Goal: Feedback & Contribution: Leave review/rating

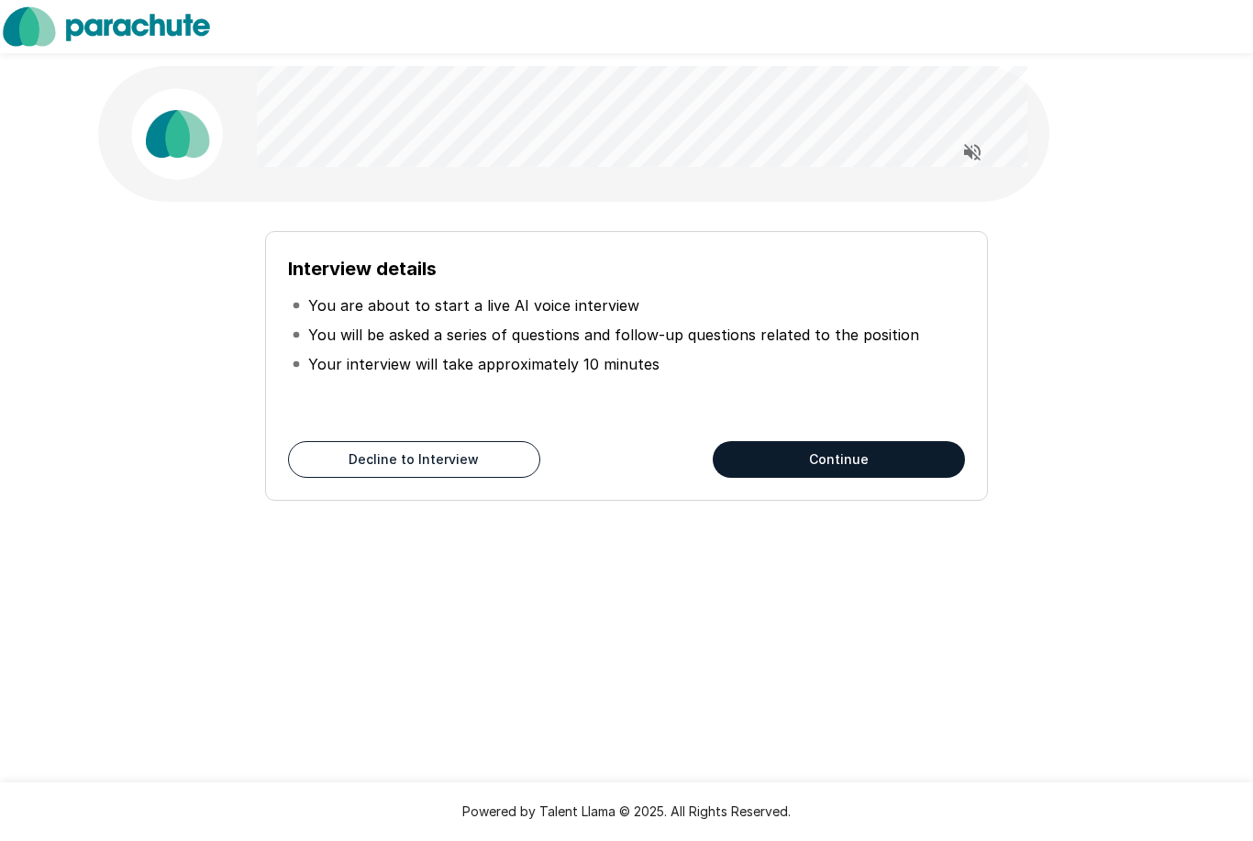
click at [914, 468] on button "Continue" at bounding box center [839, 459] width 252 height 37
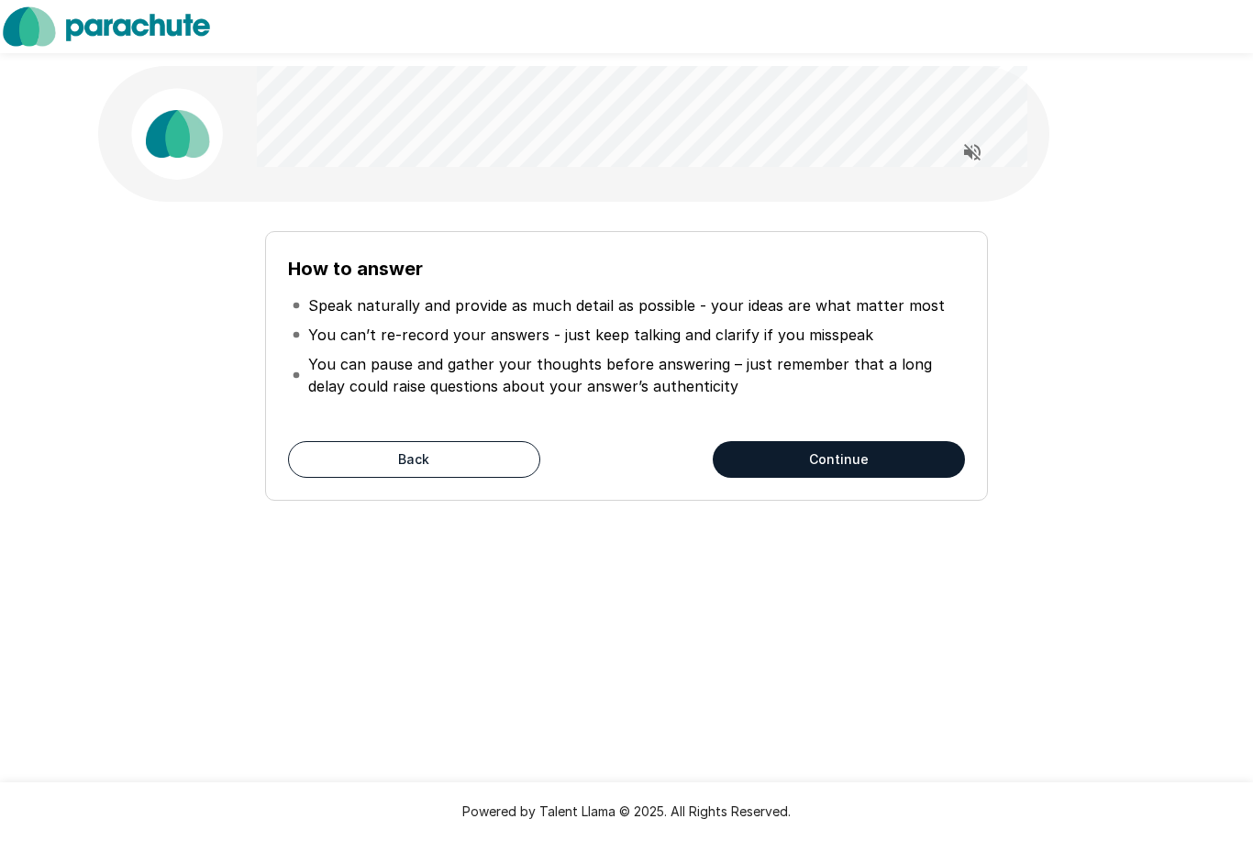
click at [980, 149] on icon "Read questions aloud" at bounding box center [973, 152] width 22 height 22
click at [883, 462] on button "Continue" at bounding box center [839, 459] width 252 height 37
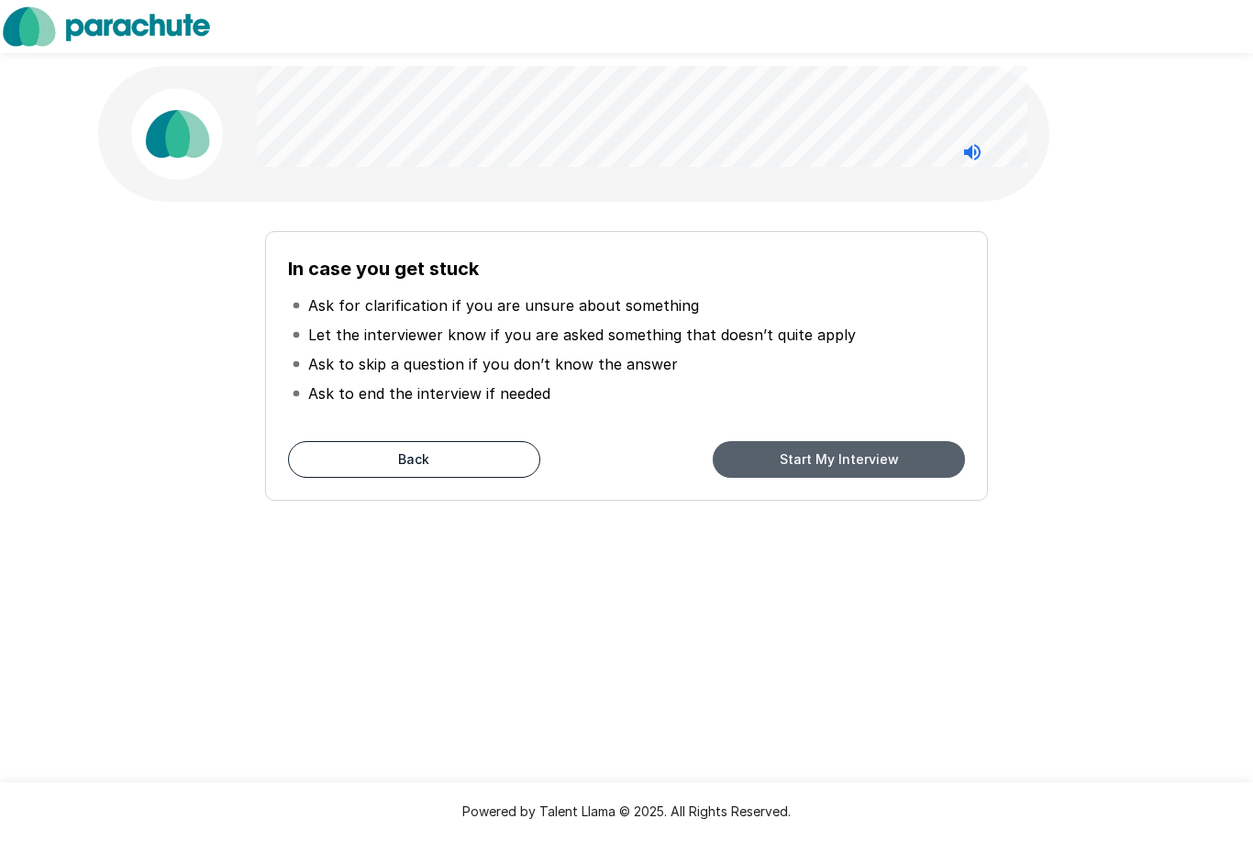
click at [844, 472] on button "Start My Interview" at bounding box center [839, 459] width 252 height 37
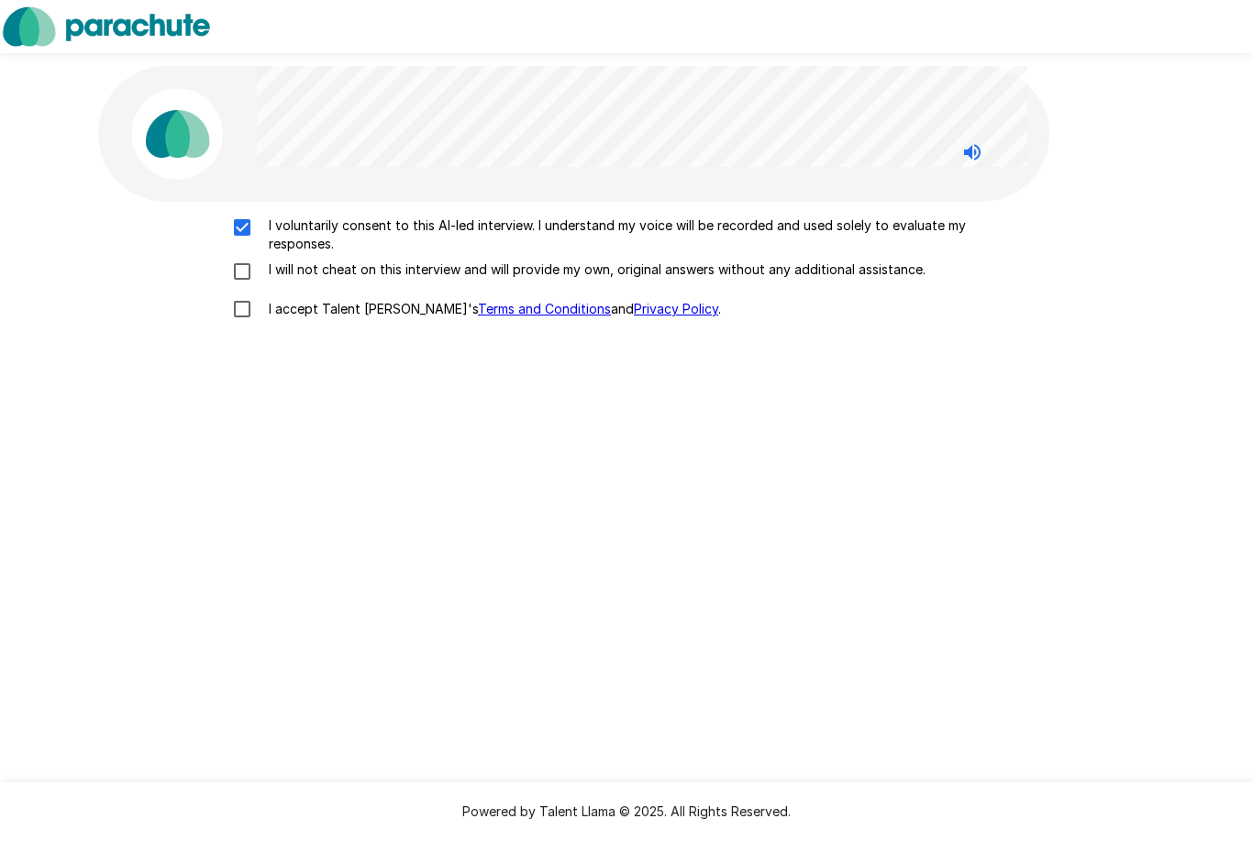
click at [250, 284] on div "I voluntarily consent to this AI-led interview. I understand my voice will be r…" at bounding box center [627, 273] width 1042 height 112
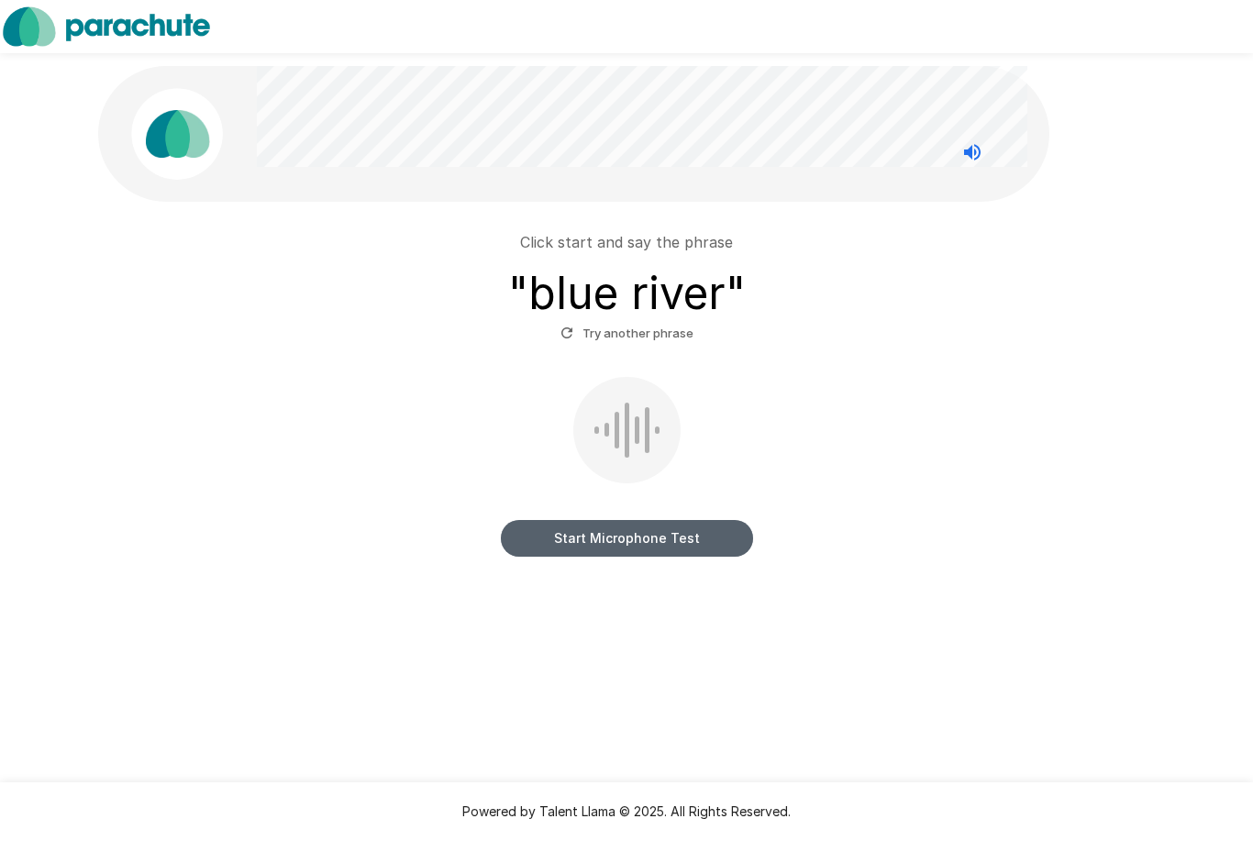
click at [643, 545] on button "Start Microphone Test" at bounding box center [627, 538] width 252 height 37
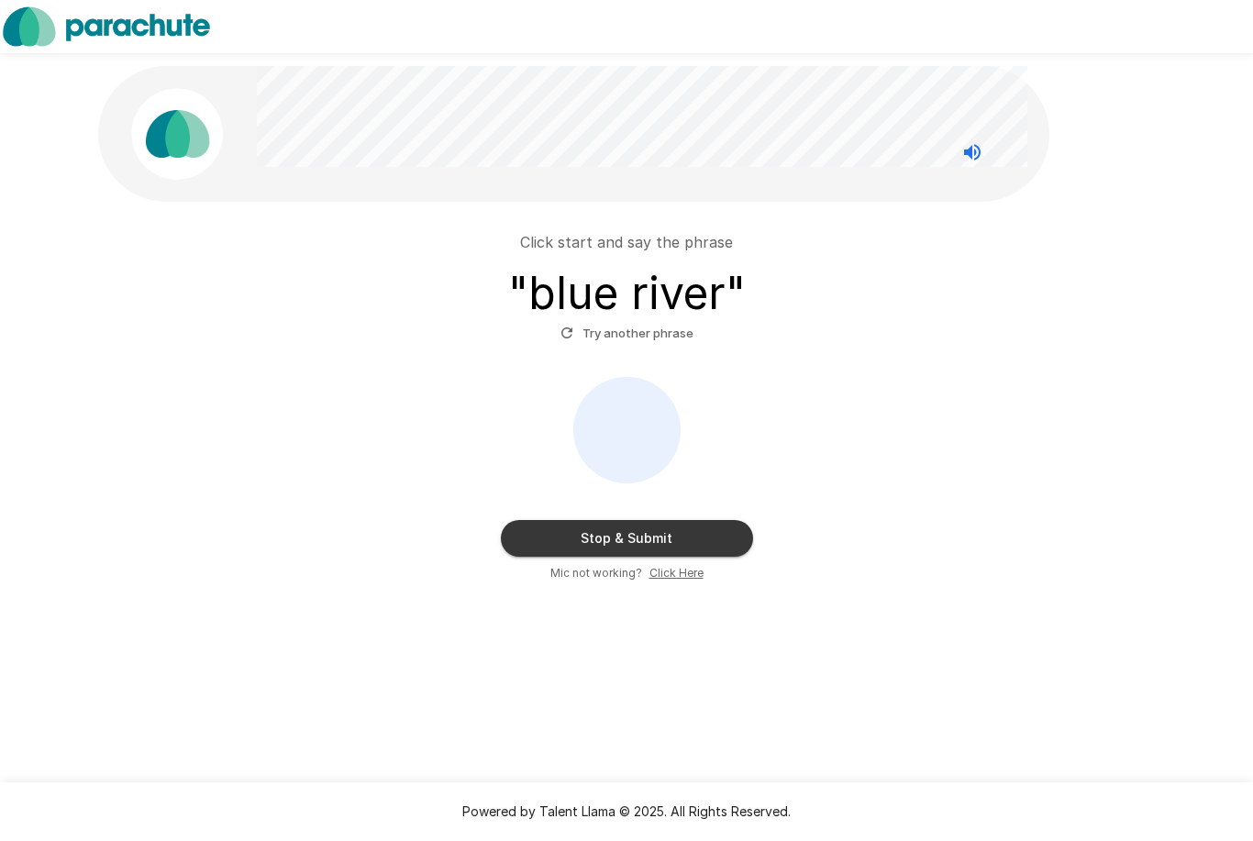
click at [637, 547] on button "Stop & Submit" at bounding box center [627, 538] width 252 height 37
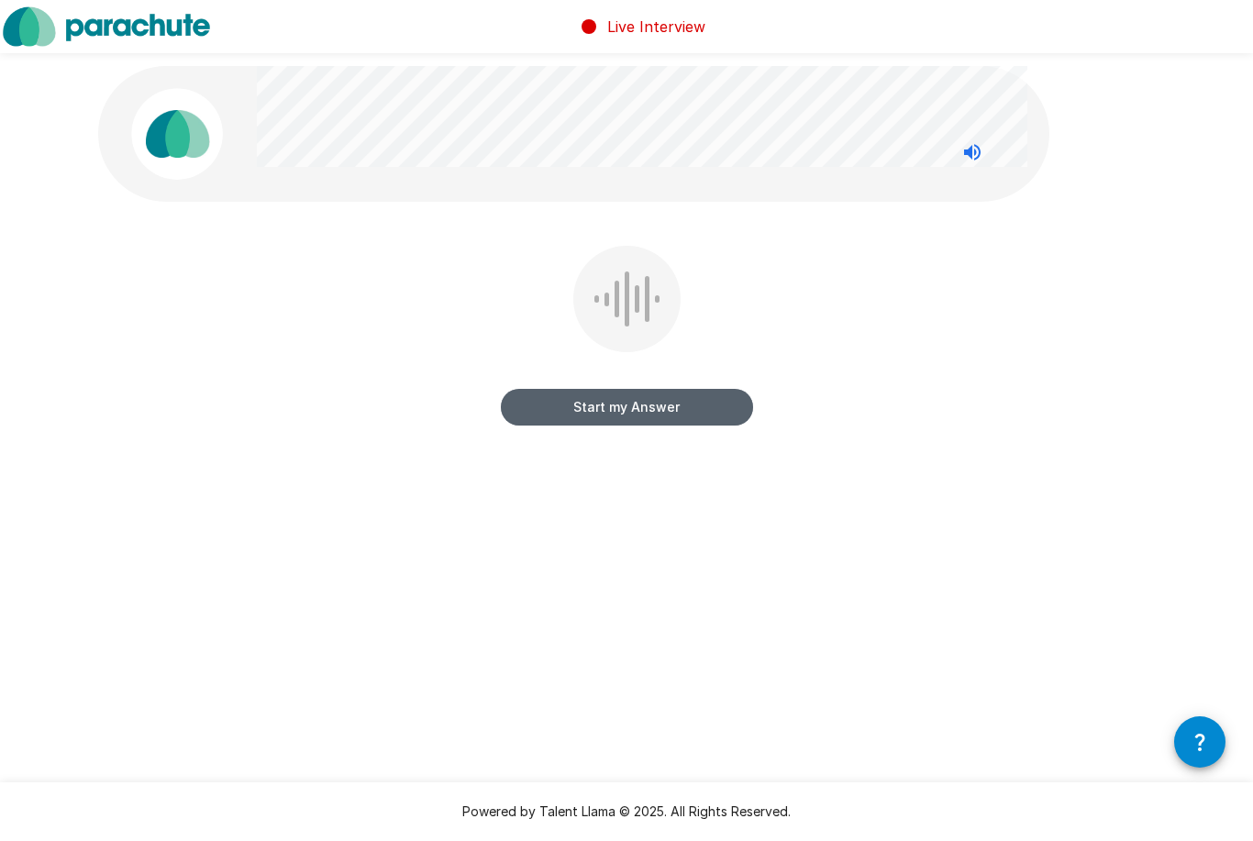
click at [664, 403] on button "Start my Answer" at bounding box center [627, 407] width 252 height 37
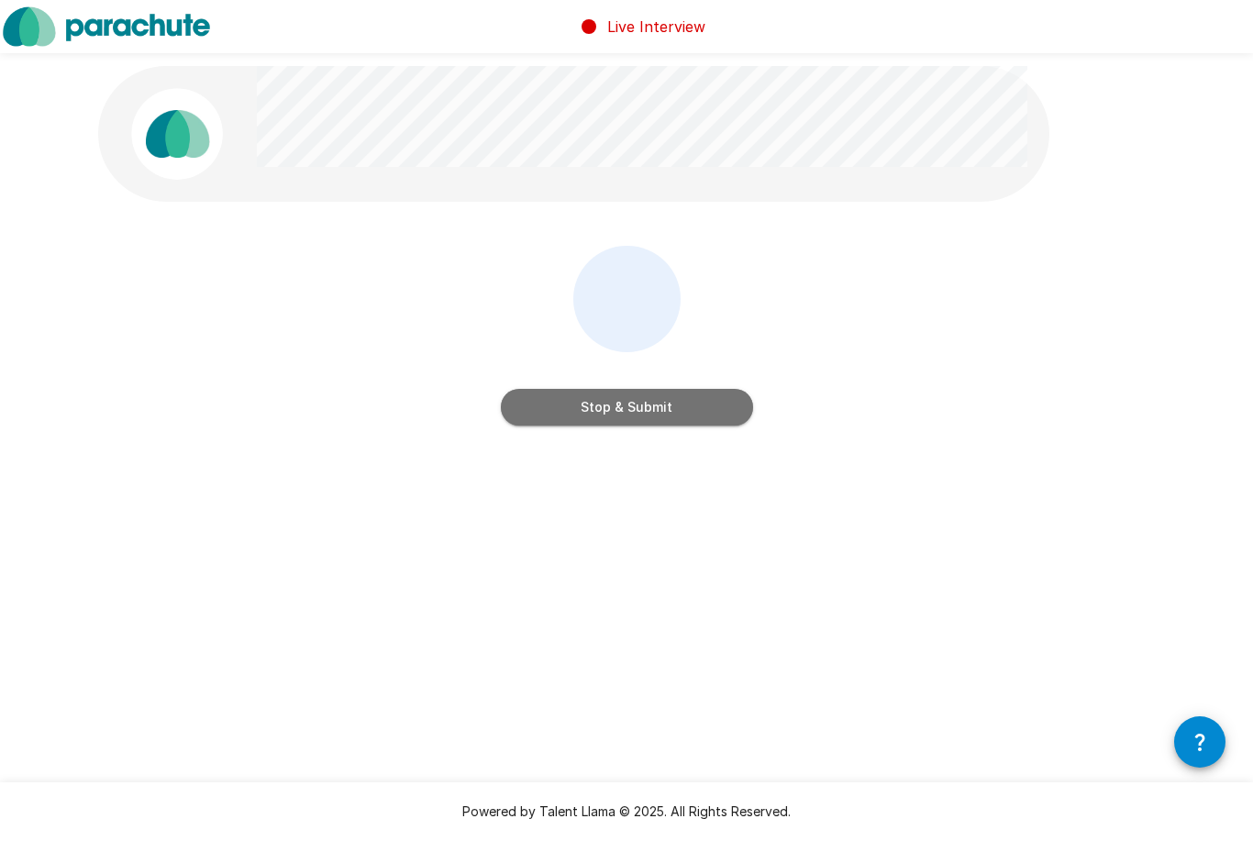
click at [640, 409] on button "Stop & Submit" at bounding box center [627, 407] width 252 height 37
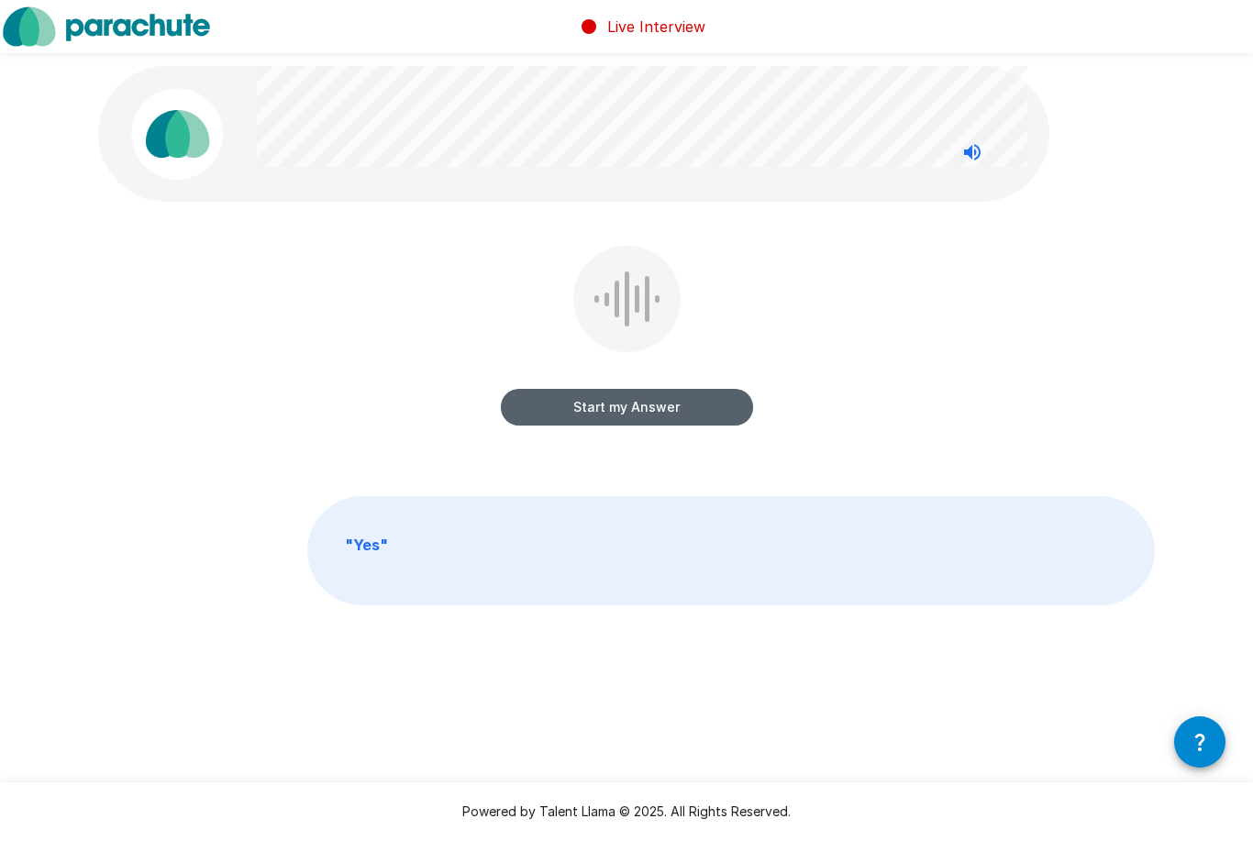
click at [609, 417] on button "Start my Answer" at bounding box center [627, 407] width 252 height 37
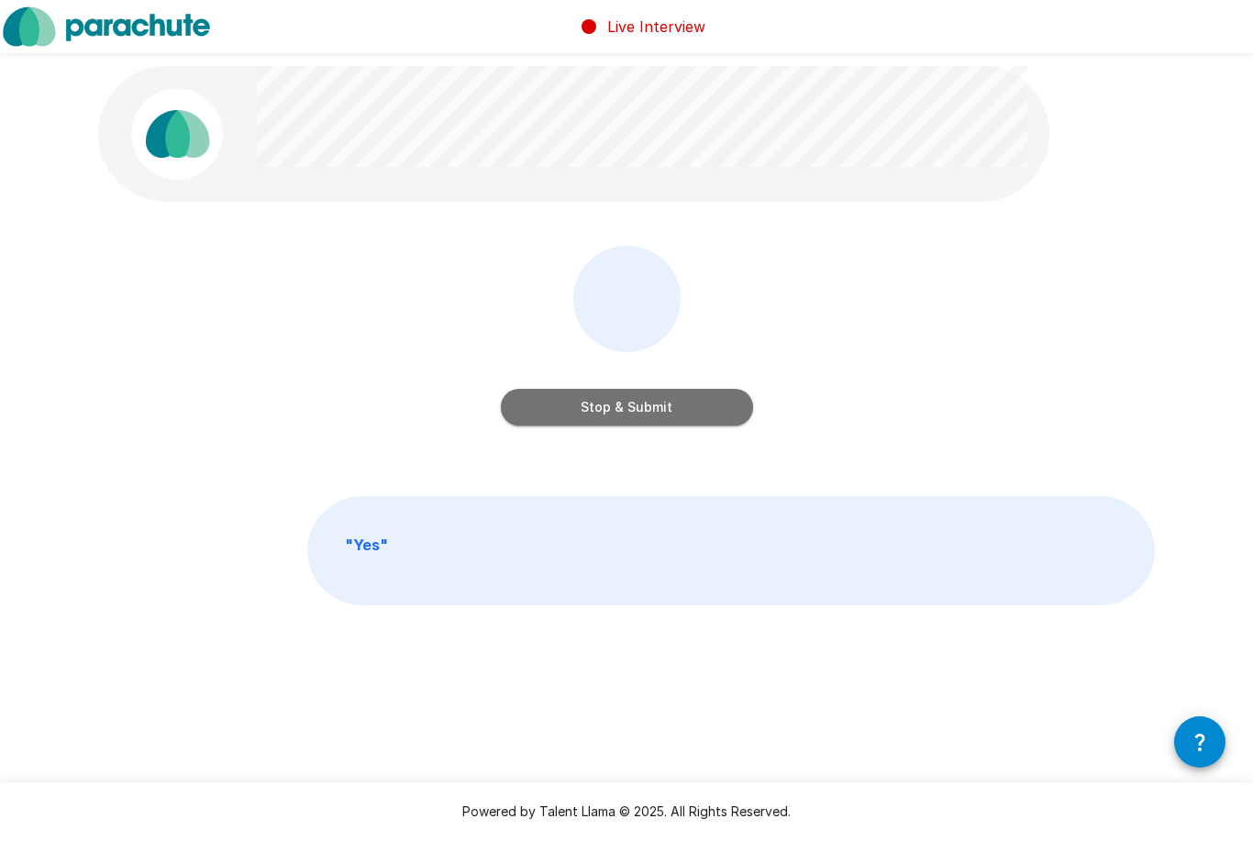
click at [624, 407] on button "Stop & Submit" at bounding box center [627, 407] width 252 height 37
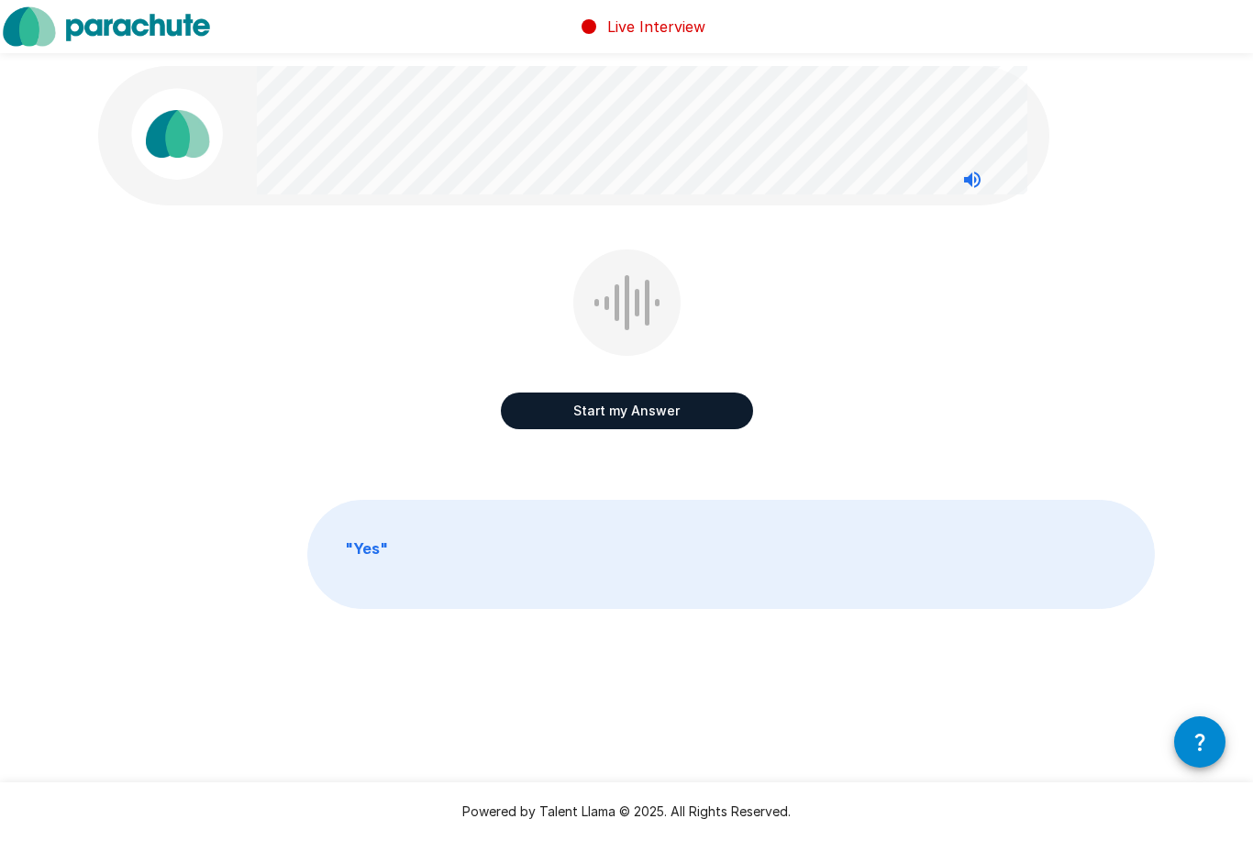
click at [600, 407] on button "Start my Answer" at bounding box center [627, 411] width 252 height 37
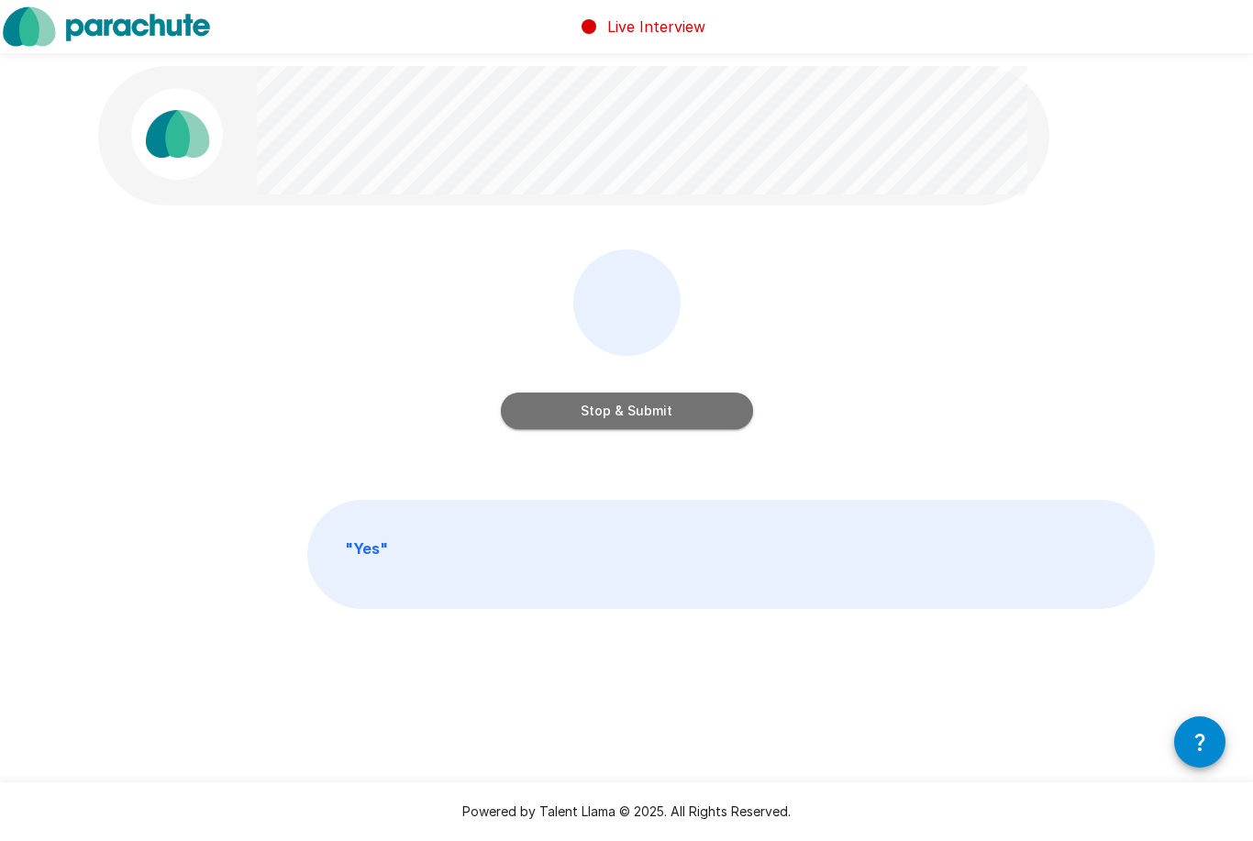
click at [630, 420] on button "Stop & Submit" at bounding box center [627, 411] width 252 height 37
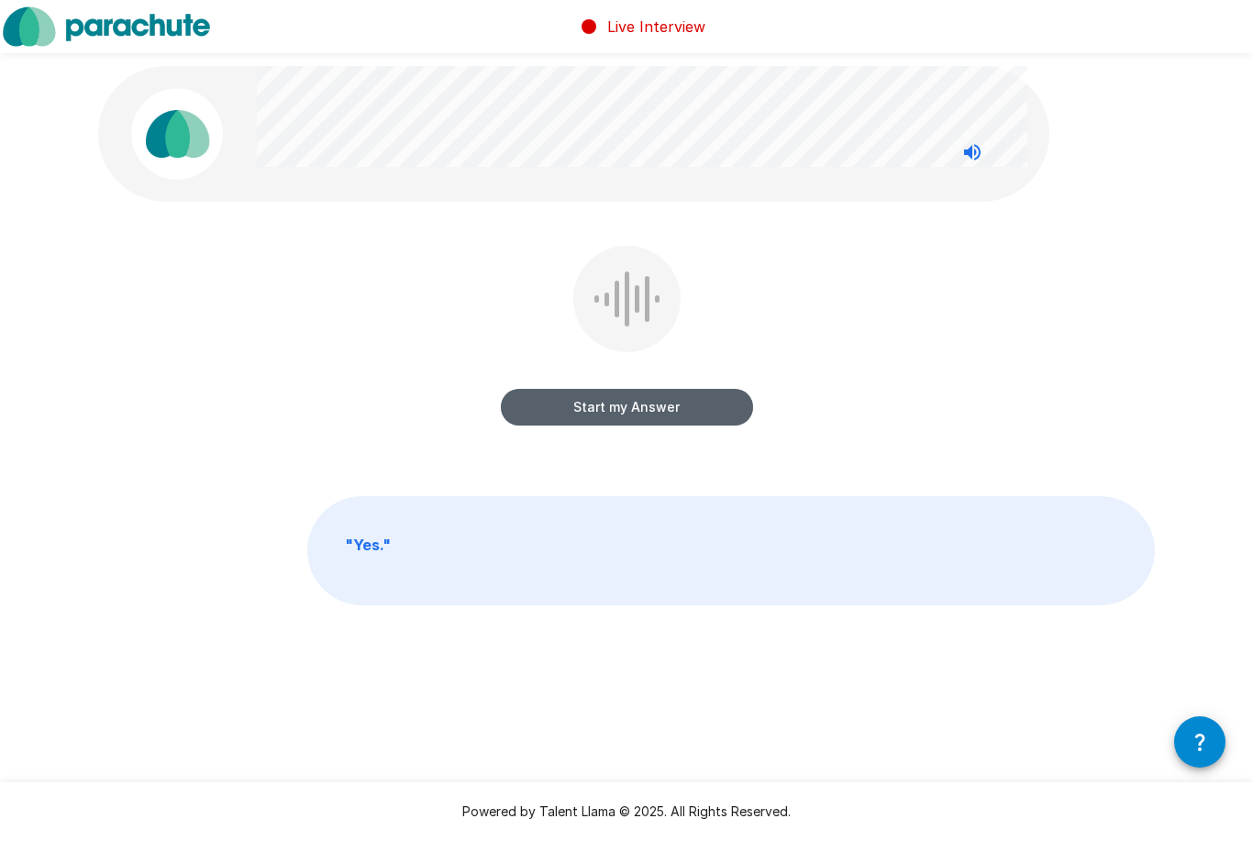
click at [573, 409] on button "Start my Answer" at bounding box center [627, 407] width 252 height 37
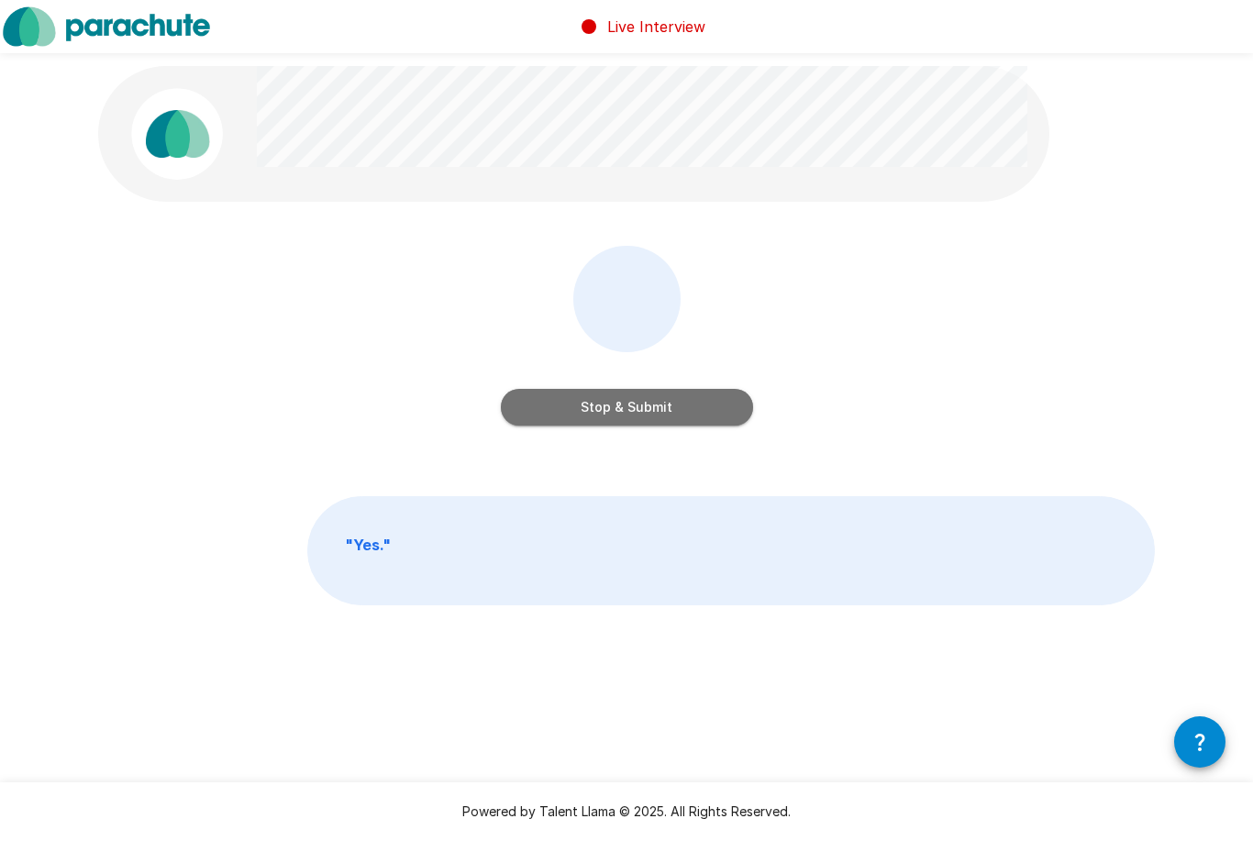
click at [612, 409] on button "Stop & Submit" at bounding box center [627, 407] width 252 height 37
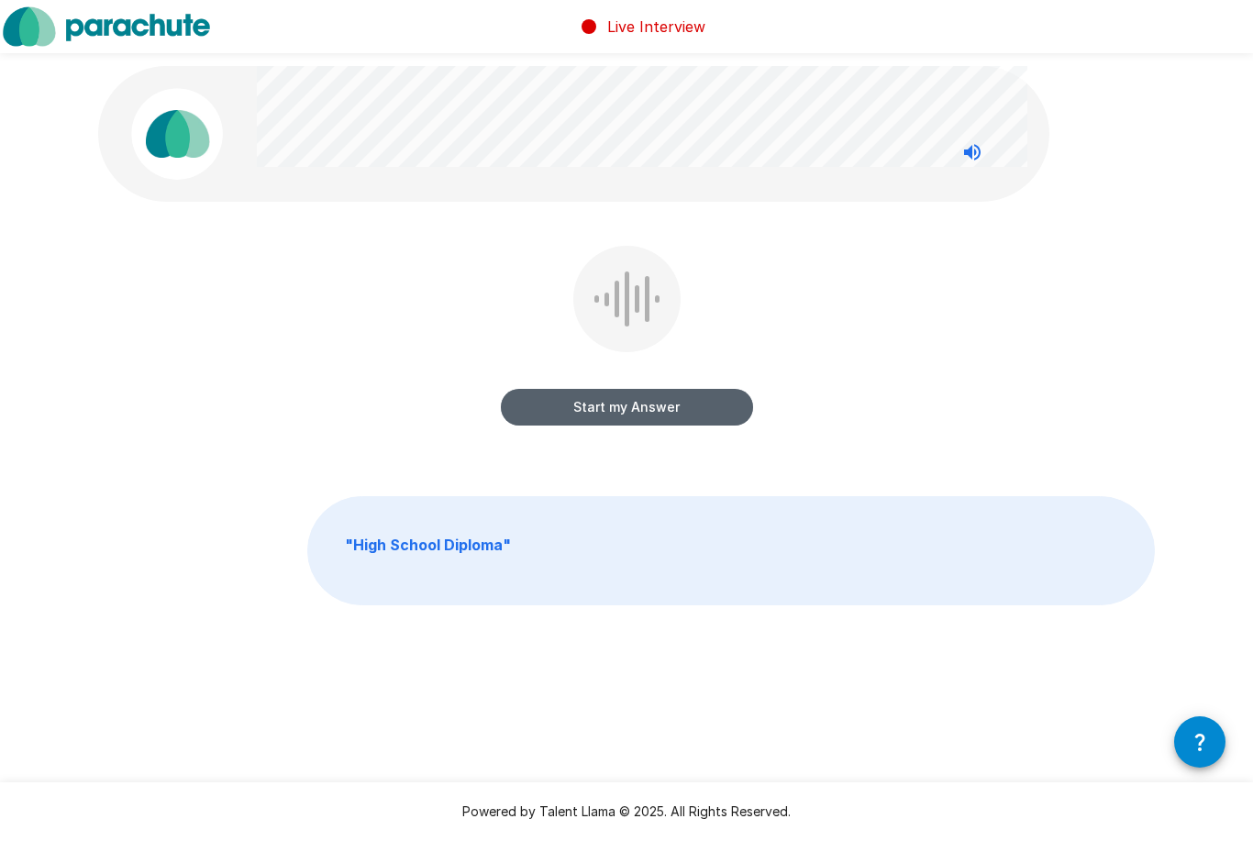
click at [649, 397] on button "Start my Answer" at bounding box center [627, 407] width 252 height 37
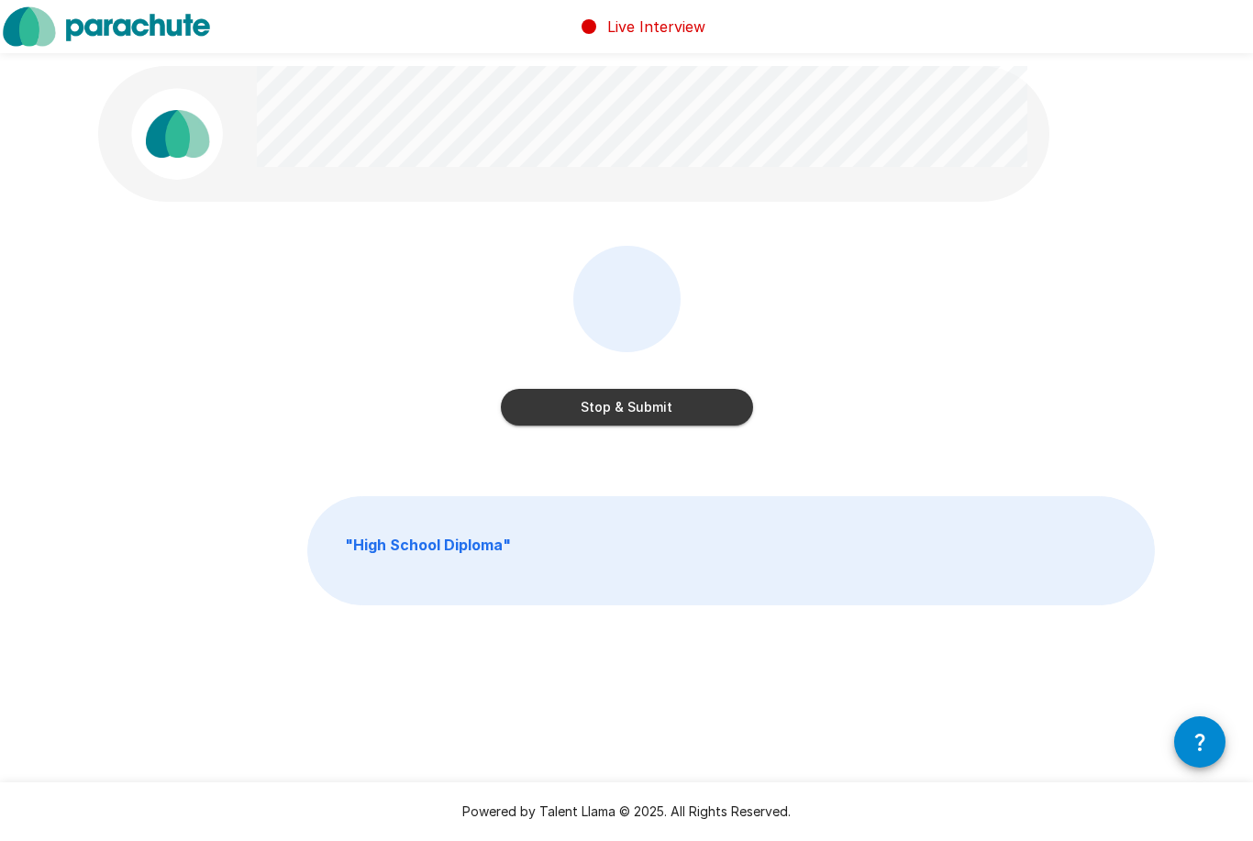
click at [627, 408] on button "Stop & Submit" at bounding box center [627, 407] width 252 height 37
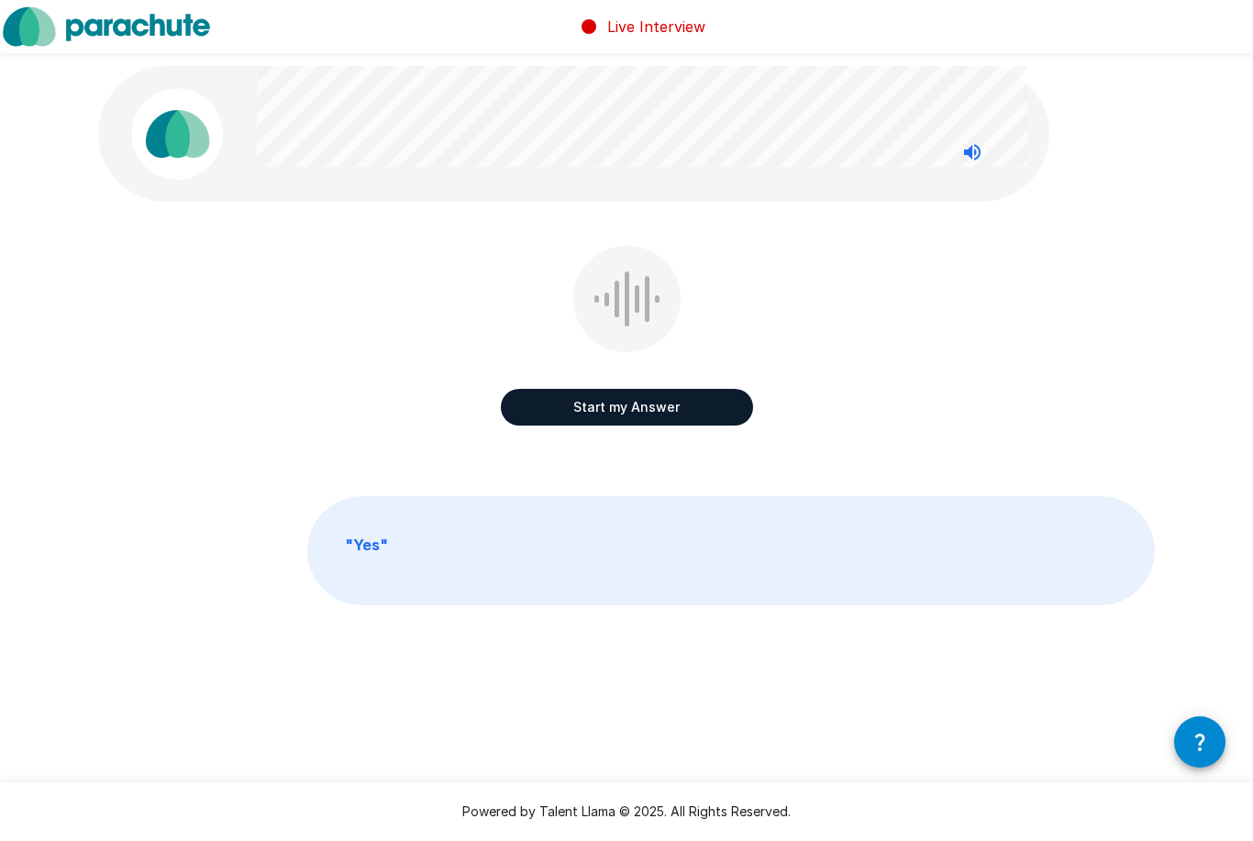
click at [615, 406] on button "Start my Answer" at bounding box center [627, 407] width 252 height 37
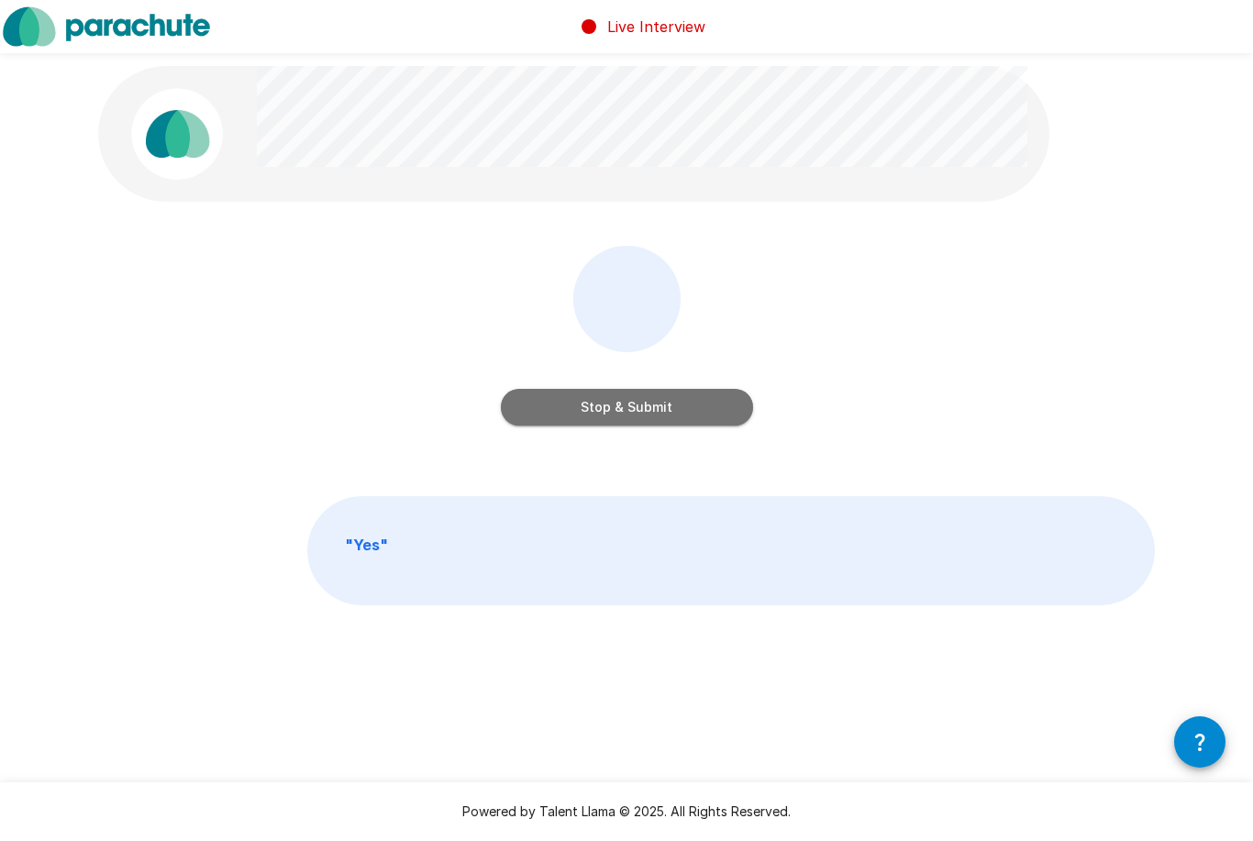
click at [577, 410] on button "Stop & Submit" at bounding box center [627, 407] width 252 height 37
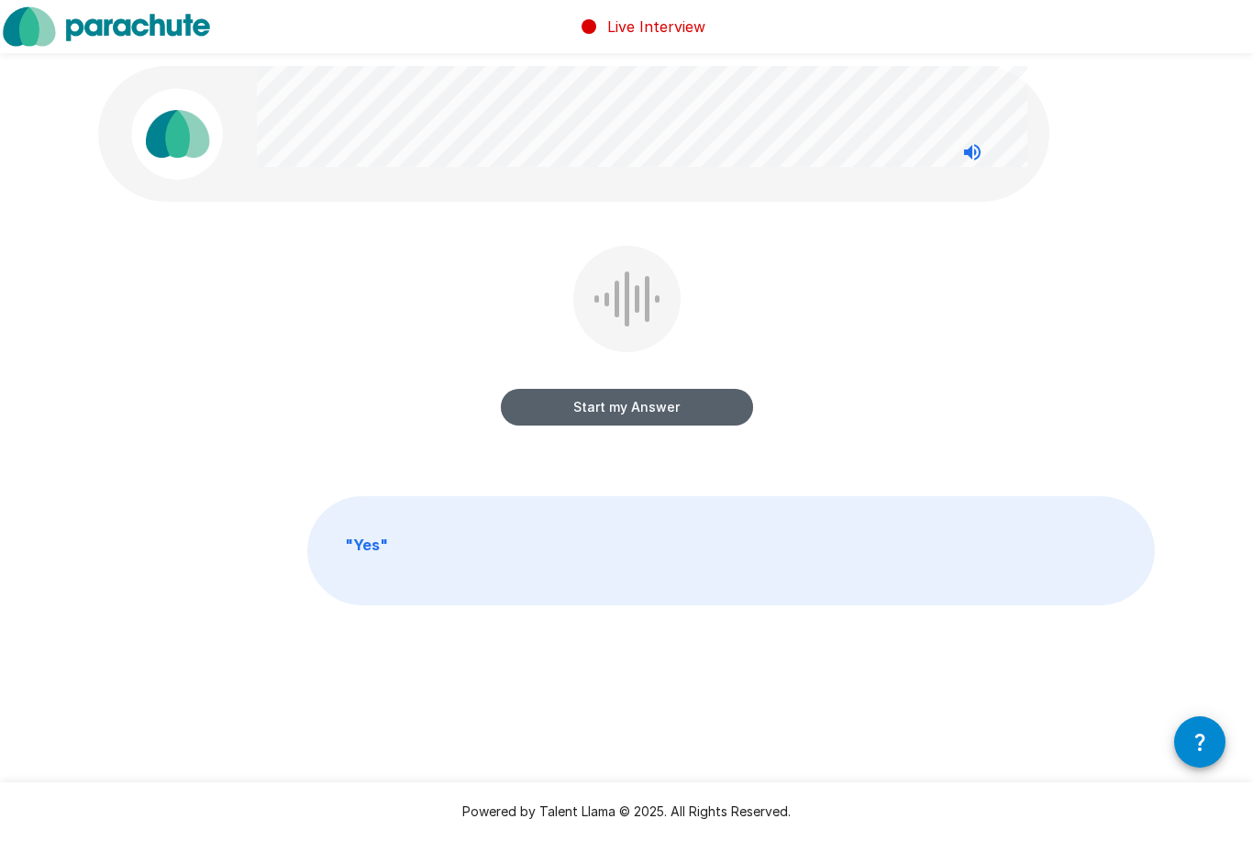
click at [624, 403] on button "Start my Answer" at bounding box center [627, 407] width 252 height 37
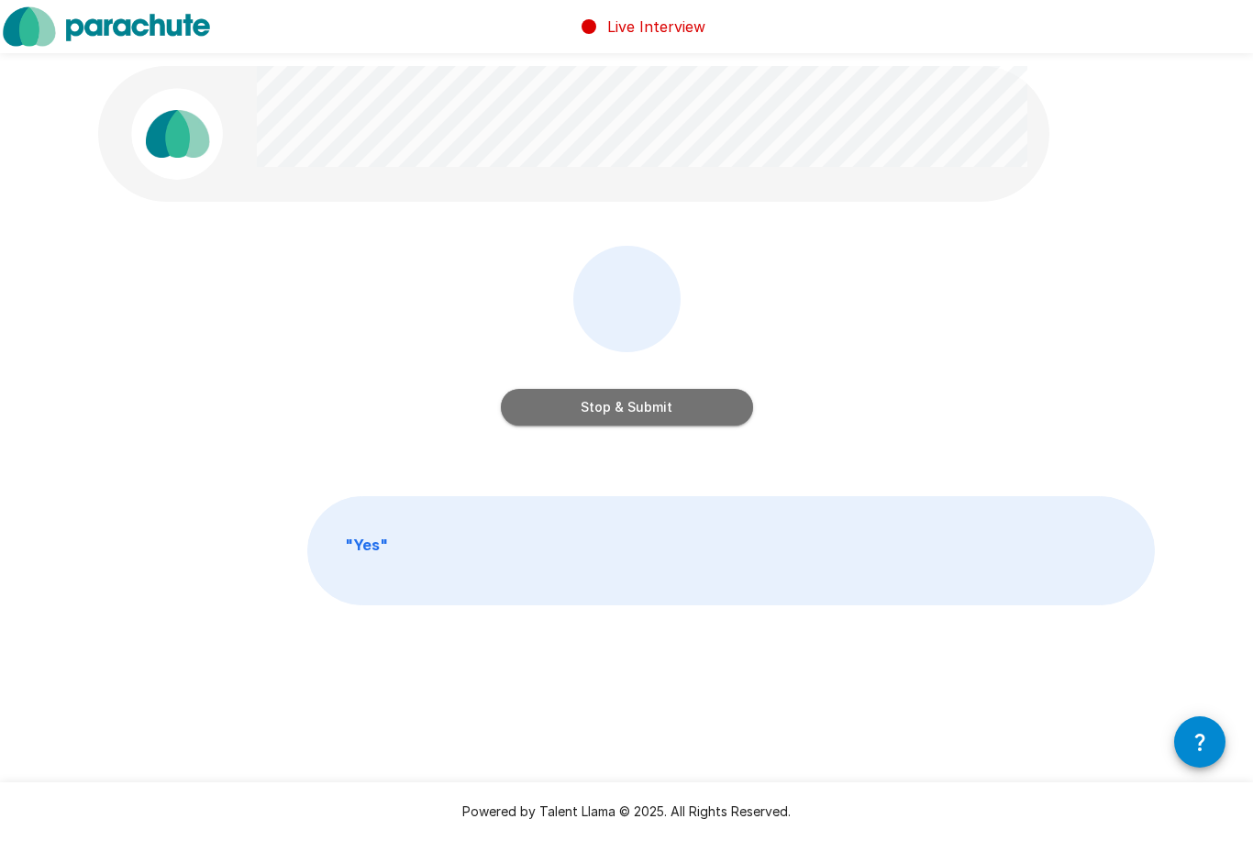
click at [590, 401] on button "Stop & Submit" at bounding box center [627, 407] width 252 height 37
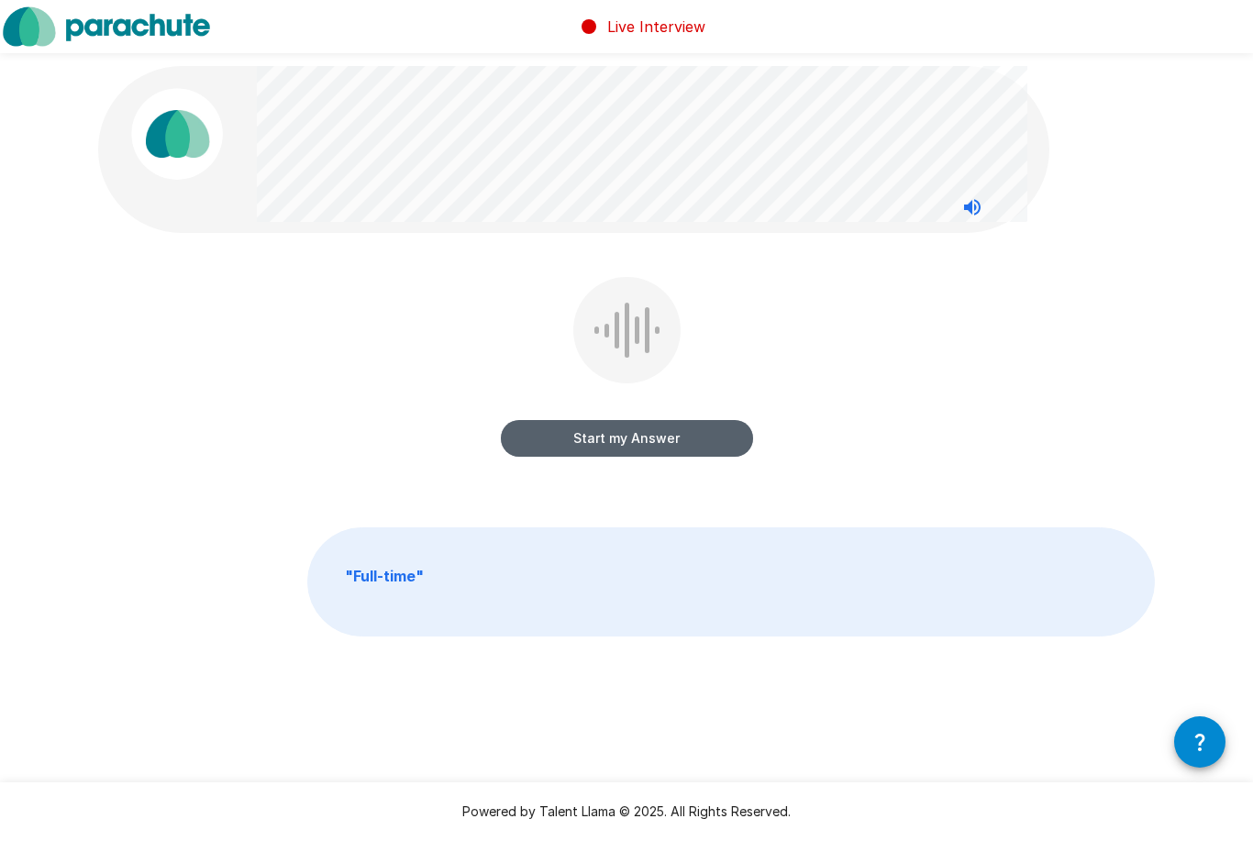
click at [644, 448] on button "Start my Answer" at bounding box center [627, 438] width 252 height 37
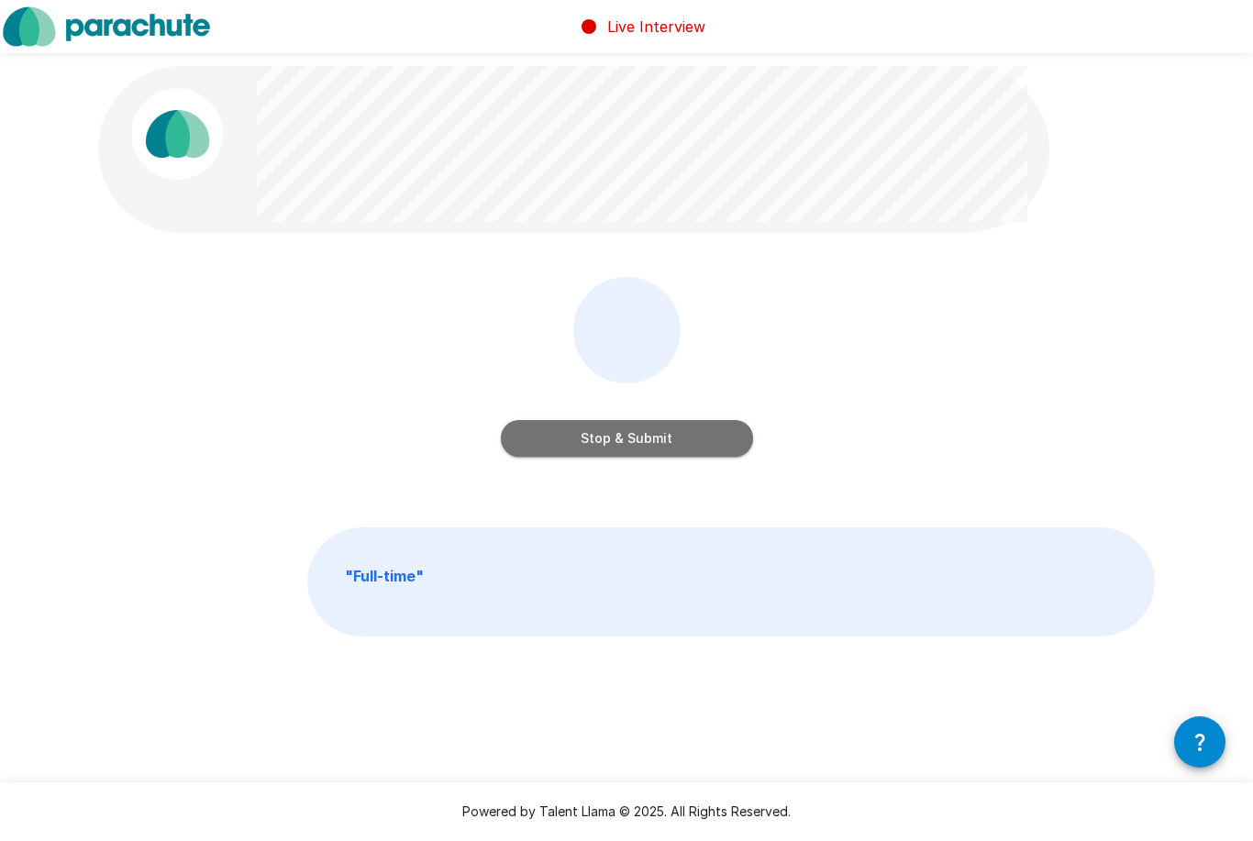
click at [668, 440] on button "Stop & Submit" at bounding box center [627, 438] width 252 height 37
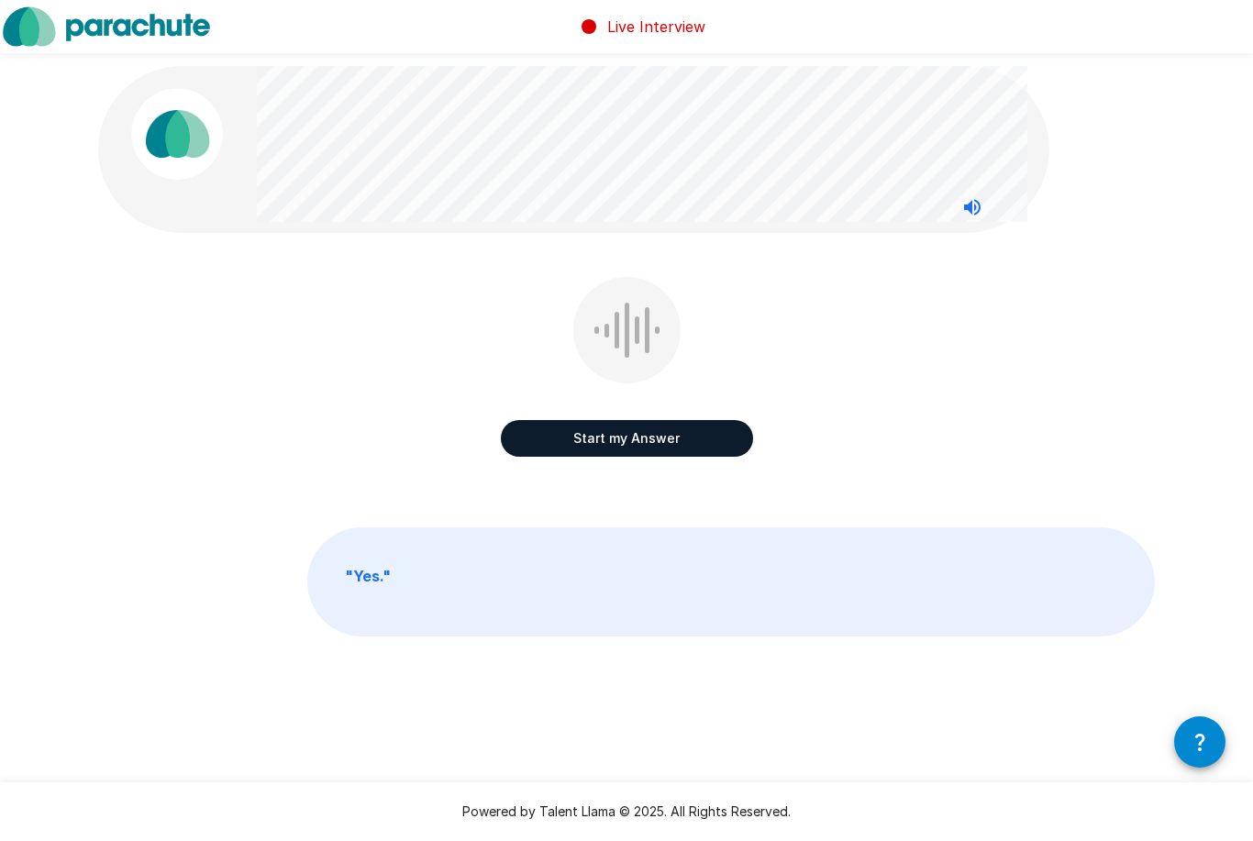
click at [595, 455] on button "Start my Answer" at bounding box center [627, 438] width 252 height 37
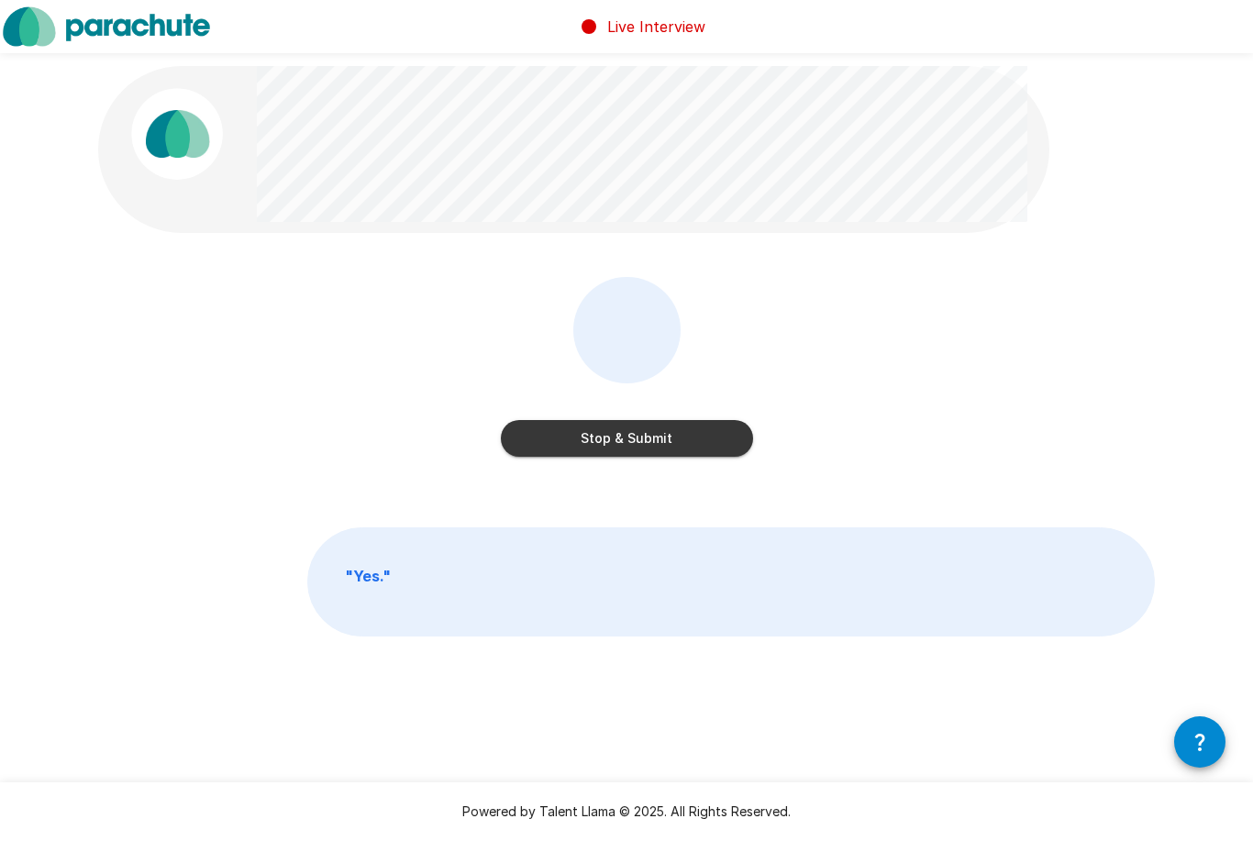
click at [629, 441] on button "Stop & Submit" at bounding box center [627, 438] width 252 height 37
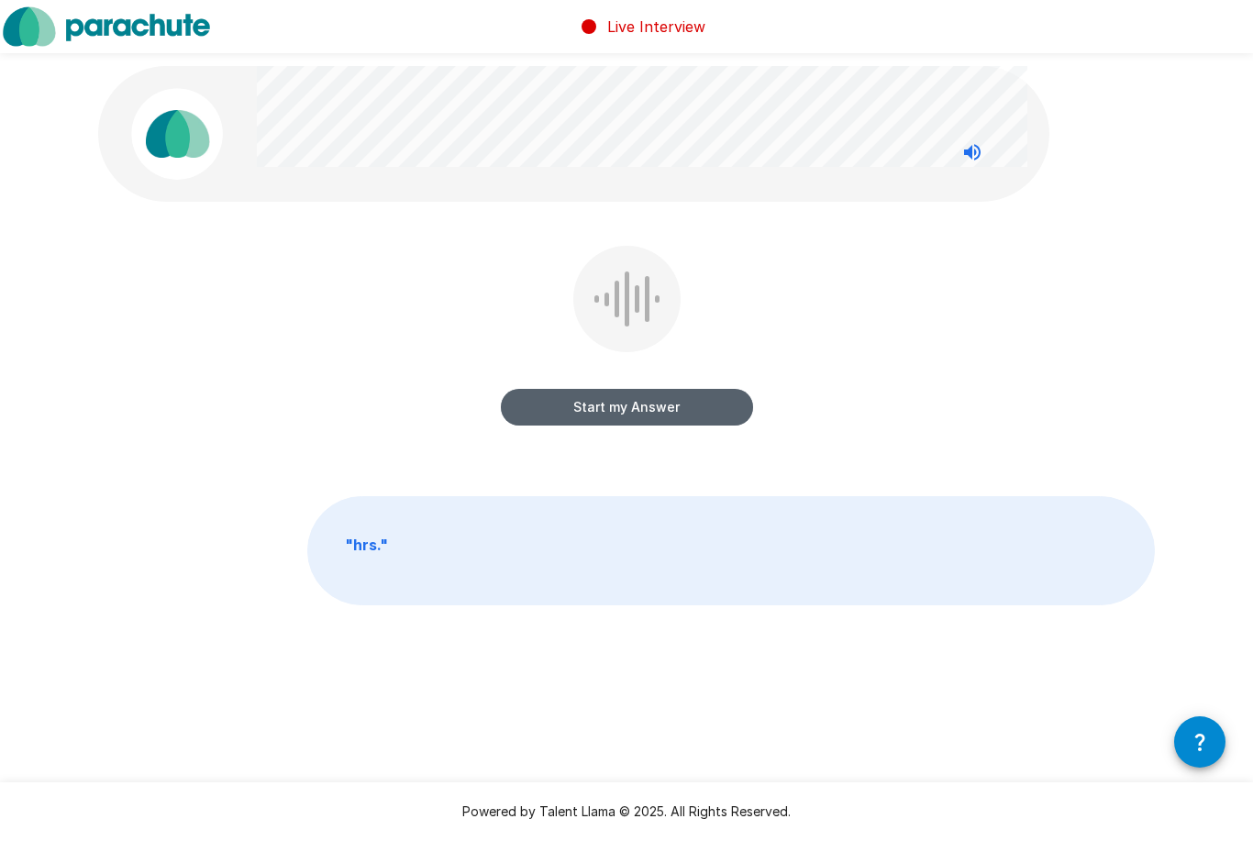
click at [595, 411] on button "Start my Answer" at bounding box center [627, 407] width 252 height 37
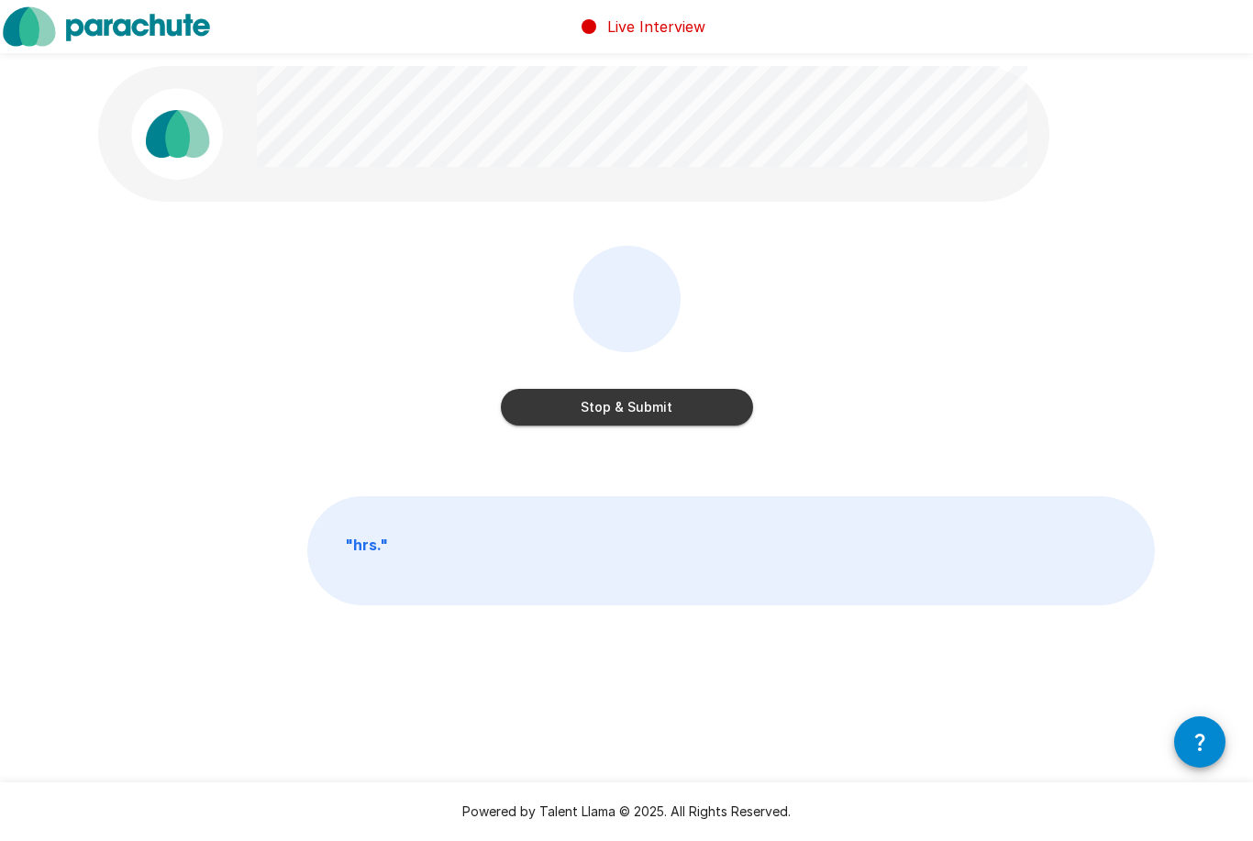
click at [650, 412] on button "Stop & Submit" at bounding box center [627, 407] width 252 height 37
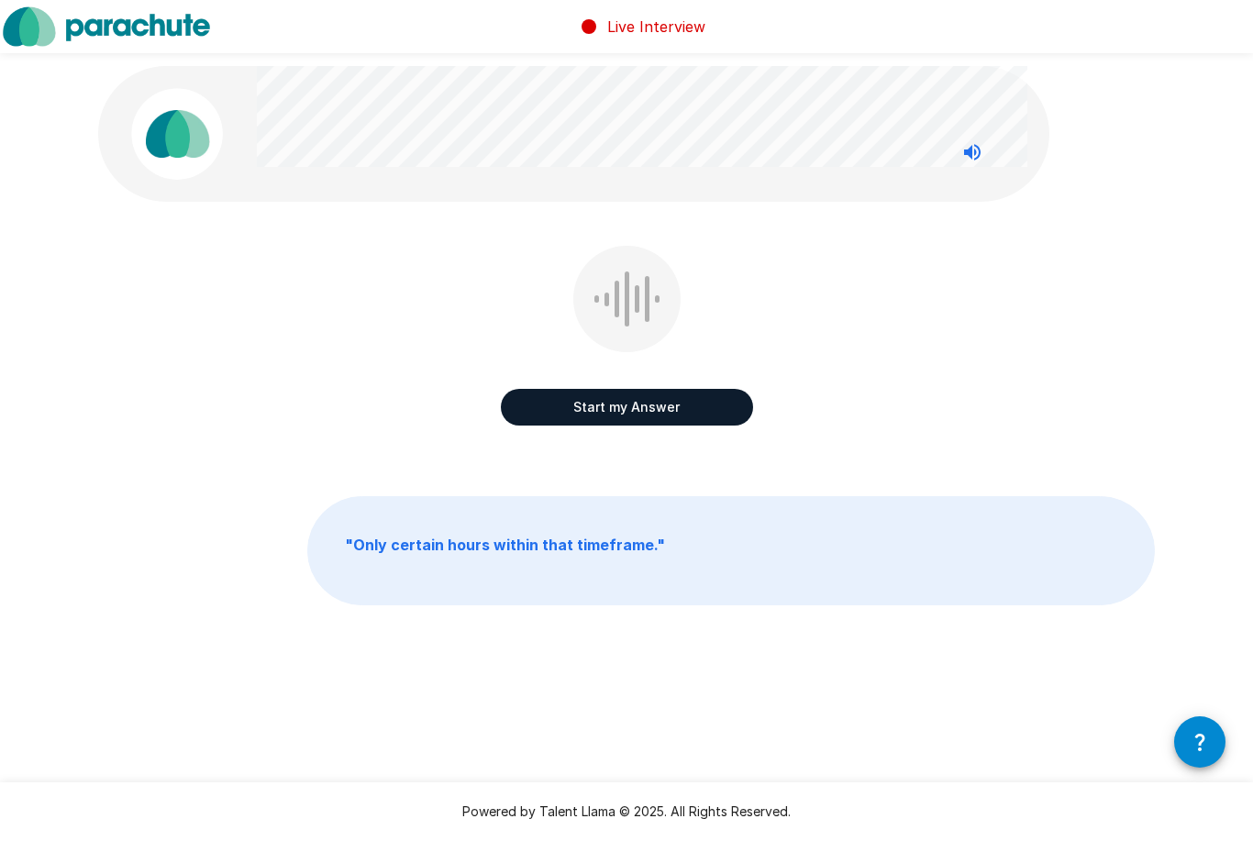
click at [608, 418] on button "Start my Answer" at bounding box center [627, 407] width 252 height 37
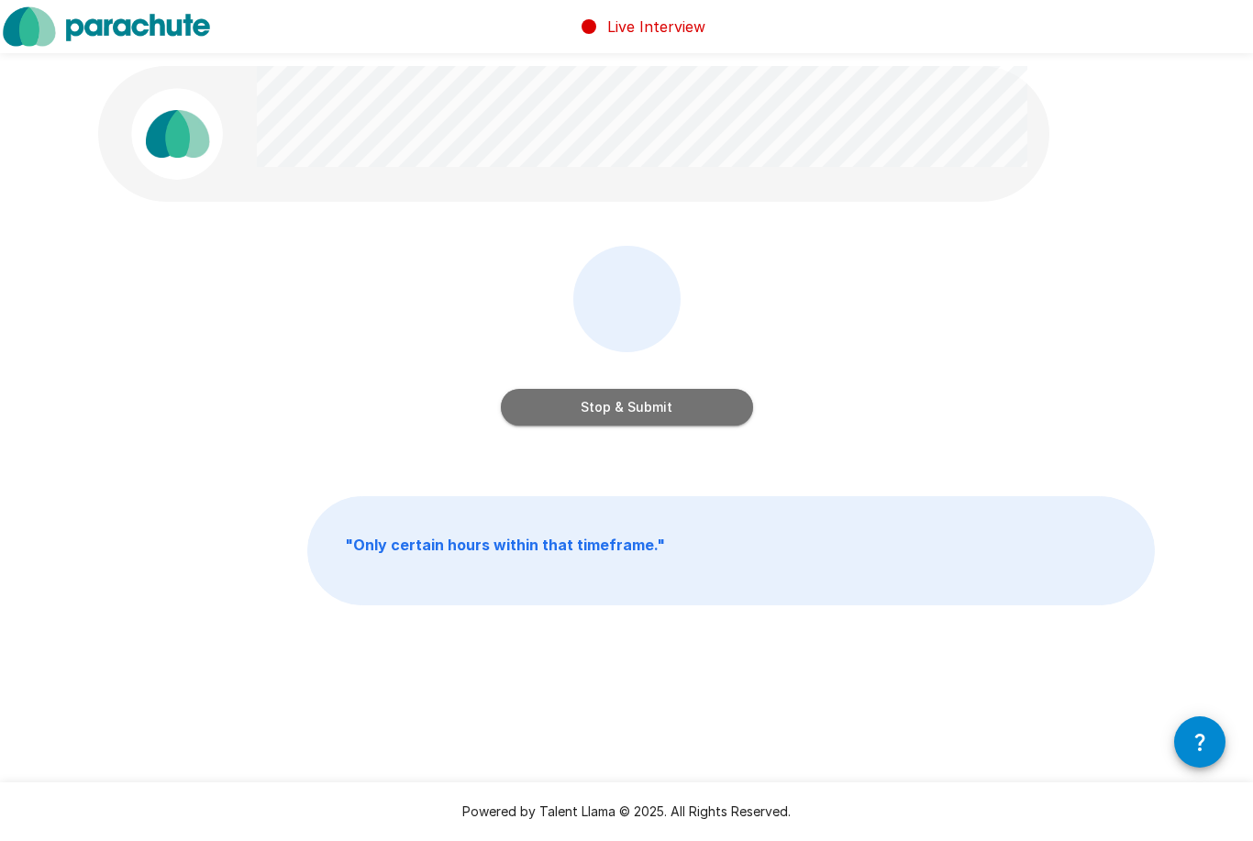
click at [661, 416] on button "Stop & Submit" at bounding box center [627, 407] width 252 height 37
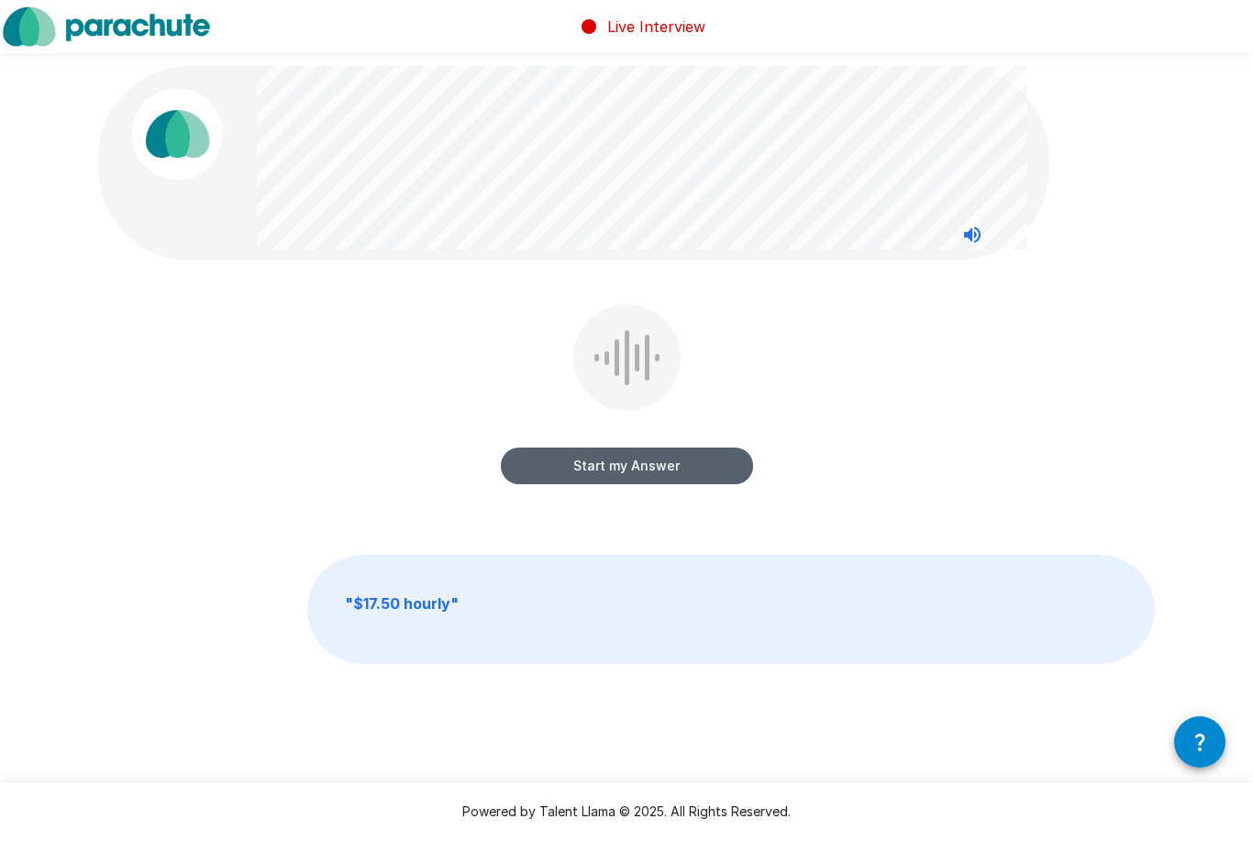
click at [664, 469] on button "Start my Answer" at bounding box center [627, 466] width 252 height 37
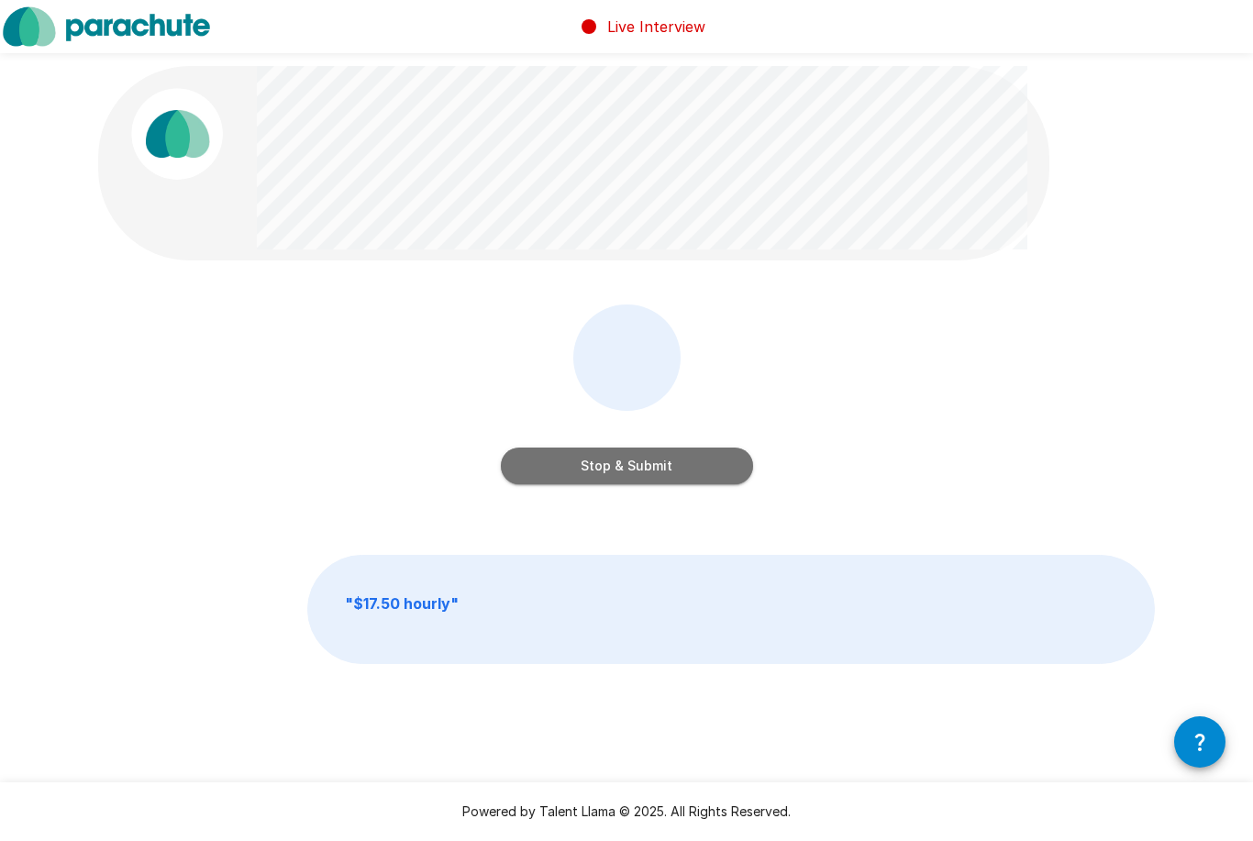
click at [573, 479] on button "Stop & Submit" at bounding box center [627, 466] width 252 height 37
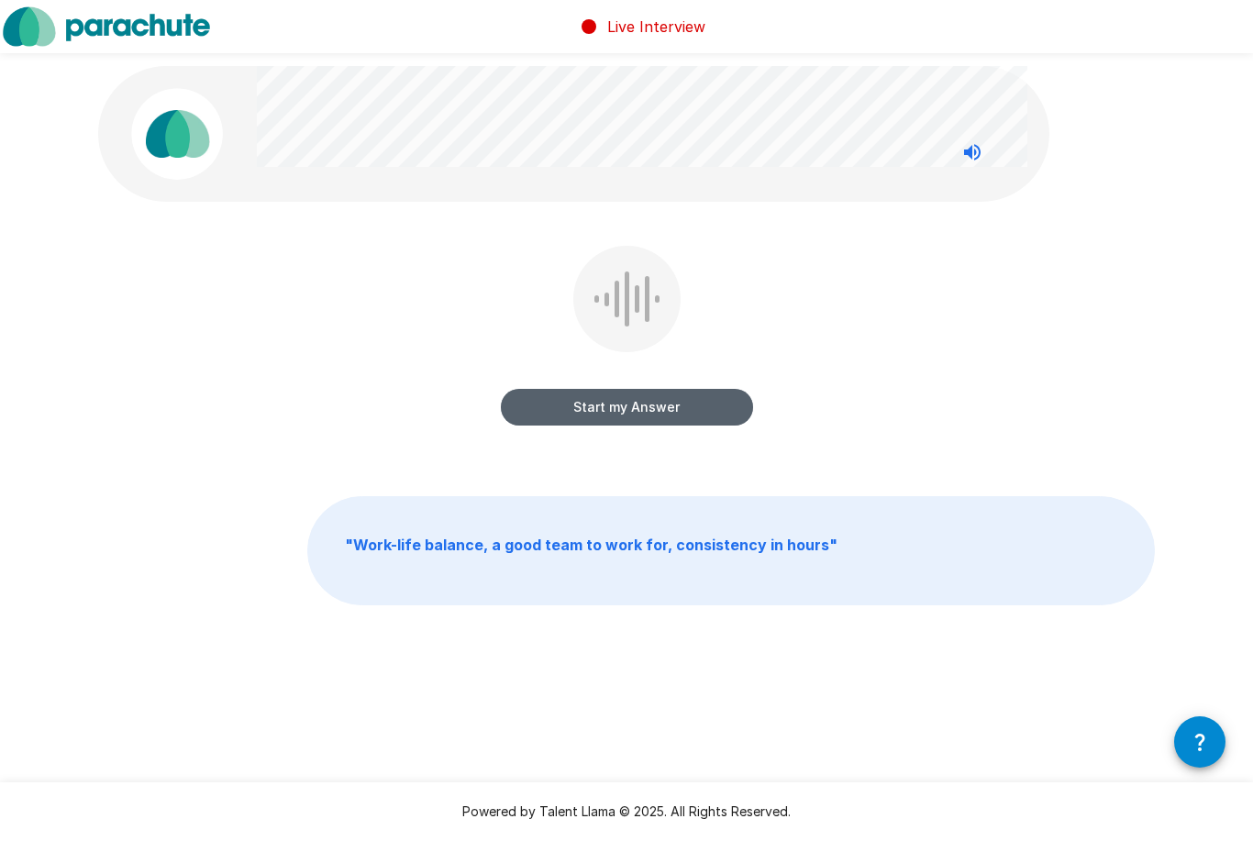
click at [566, 406] on button "Start my Answer" at bounding box center [627, 407] width 252 height 37
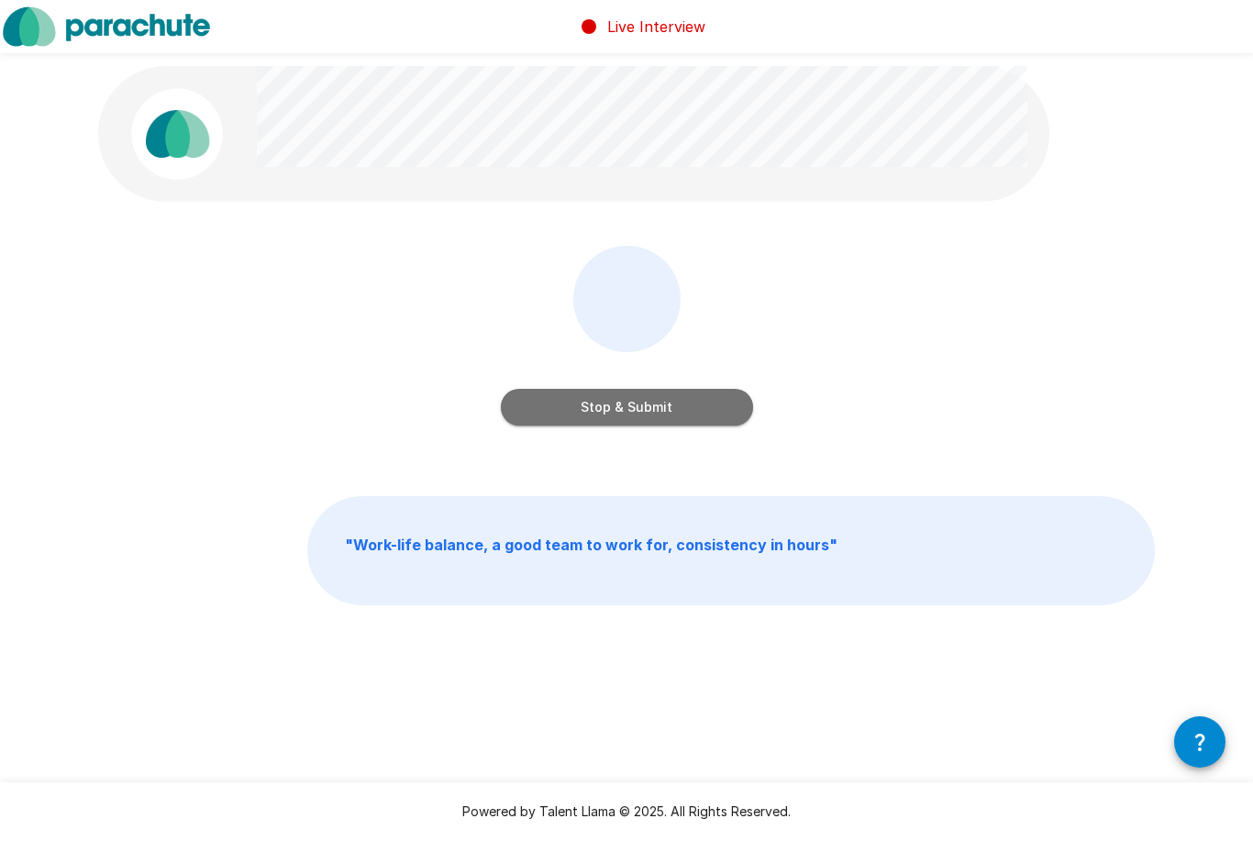
click at [627, 403] on button "Stop & Submit" at bounding box center [627, 407] width 252 height 37
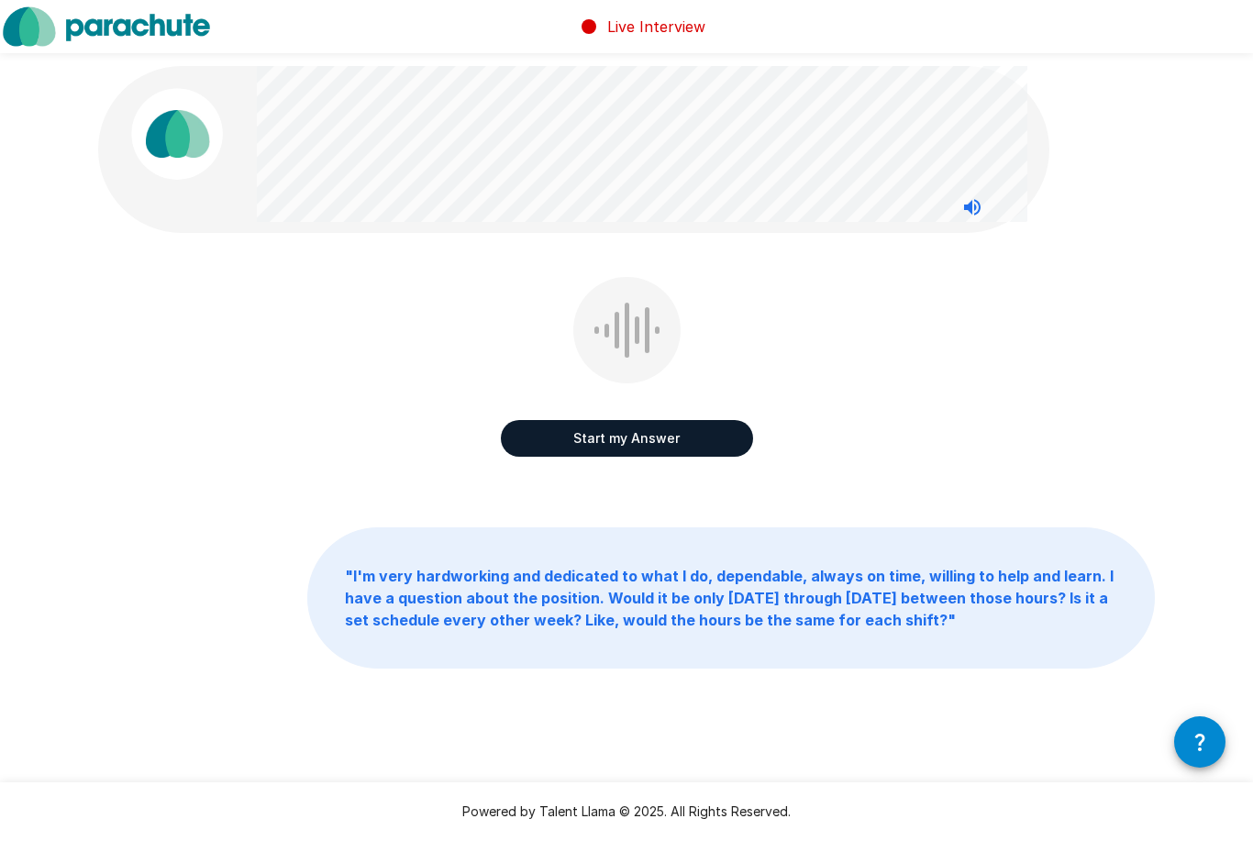
click at [661, 438] on button "Start my Answer" at bounding box center [627, 438] width 252 height 37
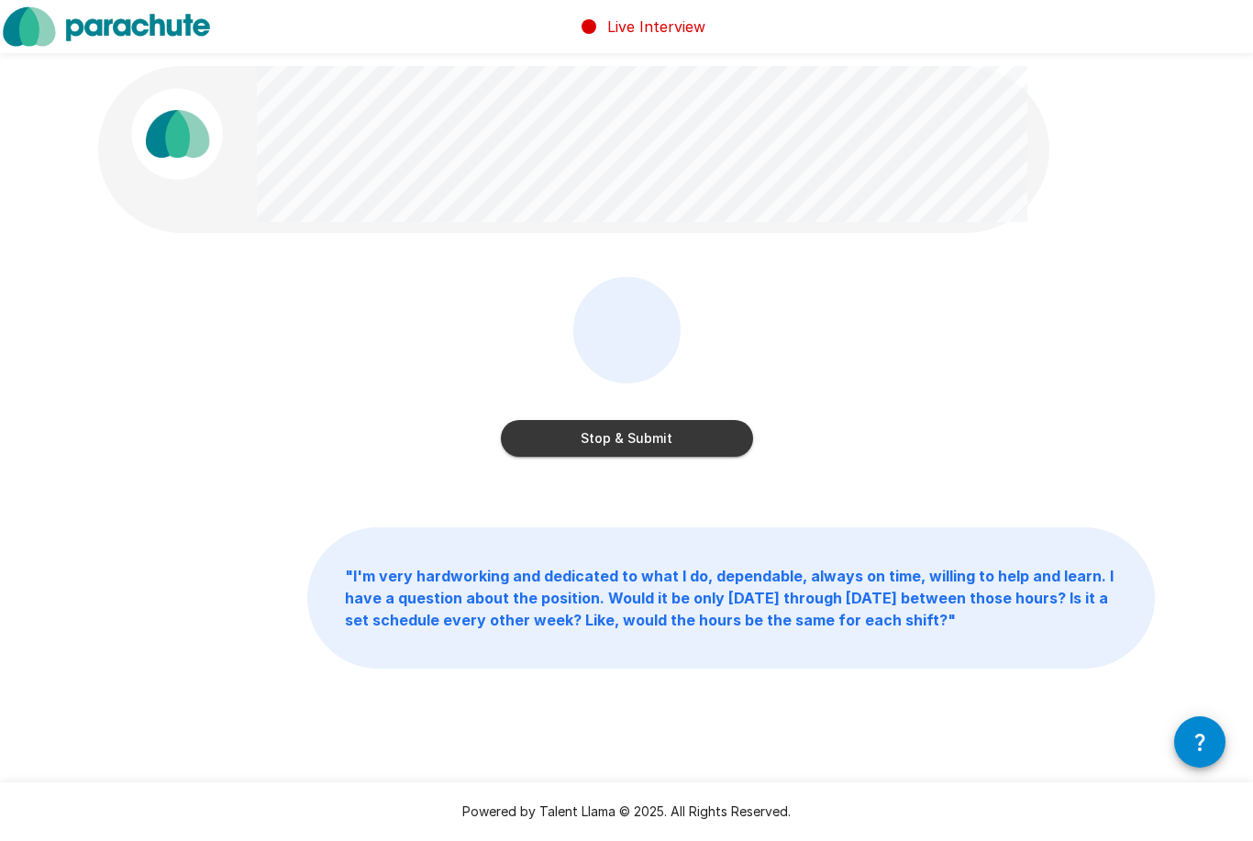
click at [629, 448] on button "Stop & Submit" at bounding box center [627, 438] width 252 height 37
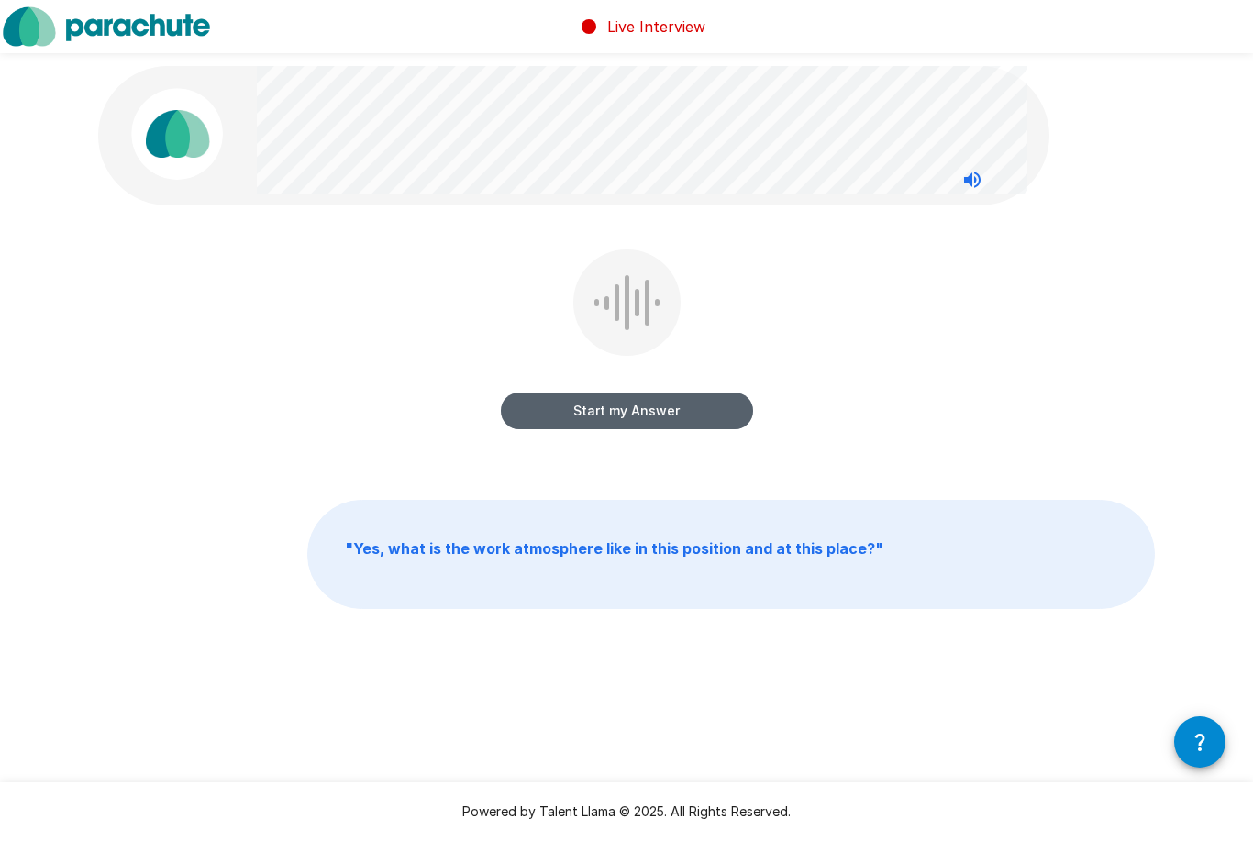
click at [658, 426] on button "Start my Answer" at bounding box center [627, 411] width 252 height 37
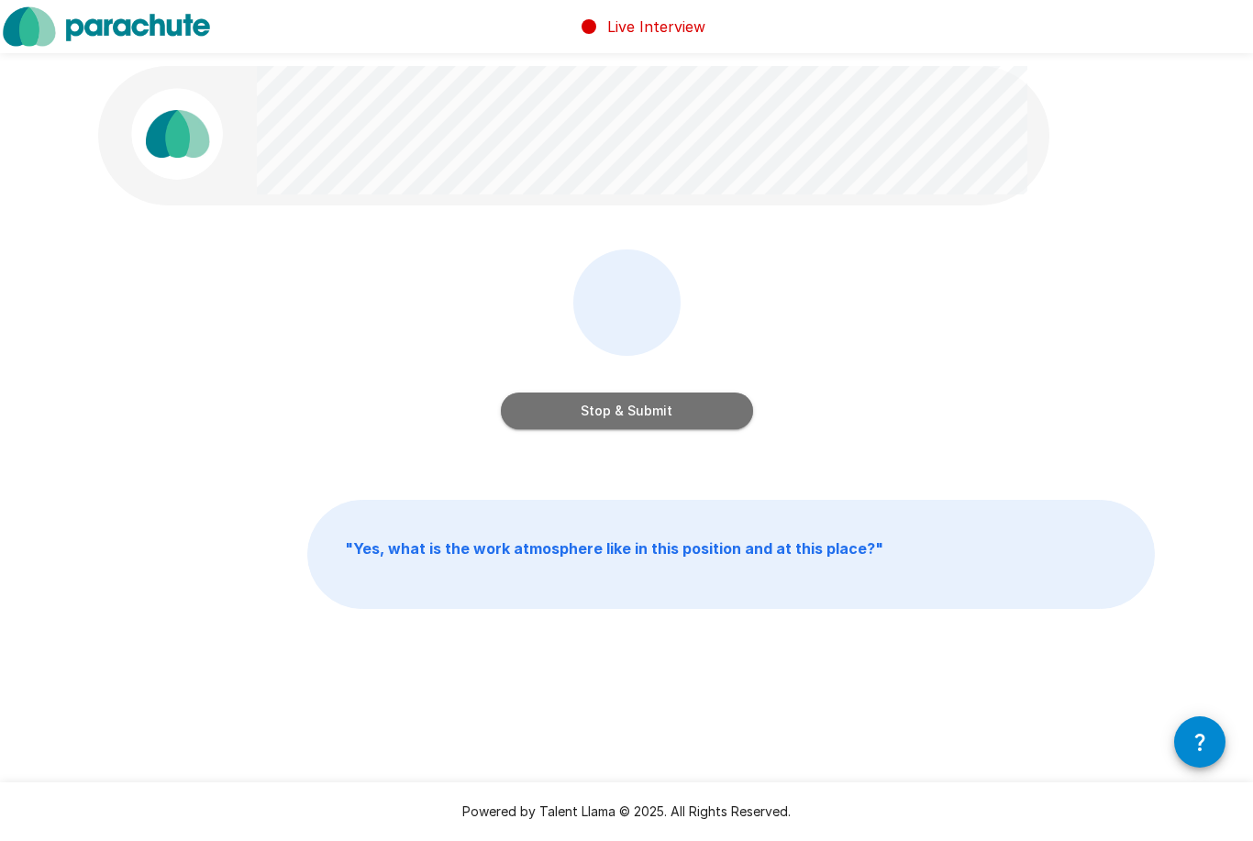
click at [670, 414] on button "Stop & Submit" at bounding box center [627, 411] width 252 height 37
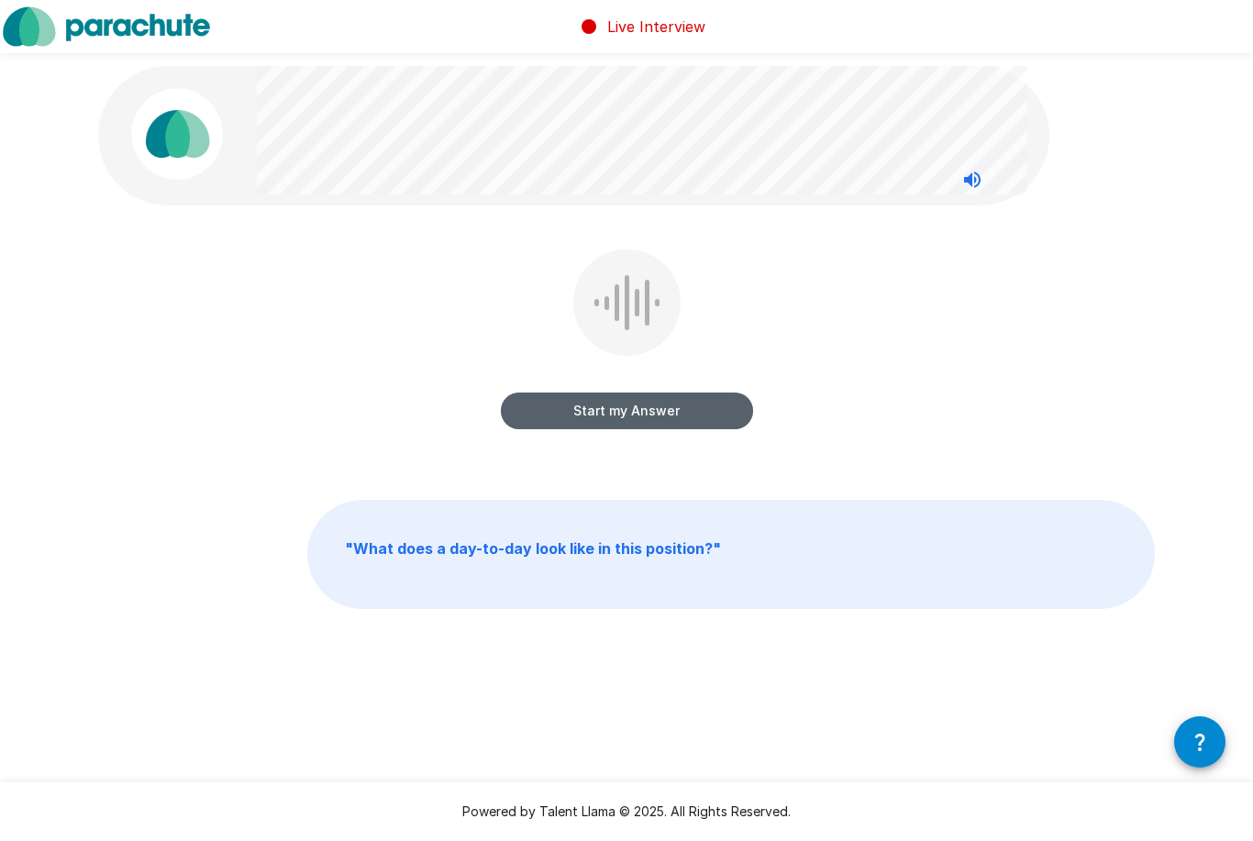
click at [672, 406] on button "Start my Answer" at bounding box center [627, 411] width 252 height 37
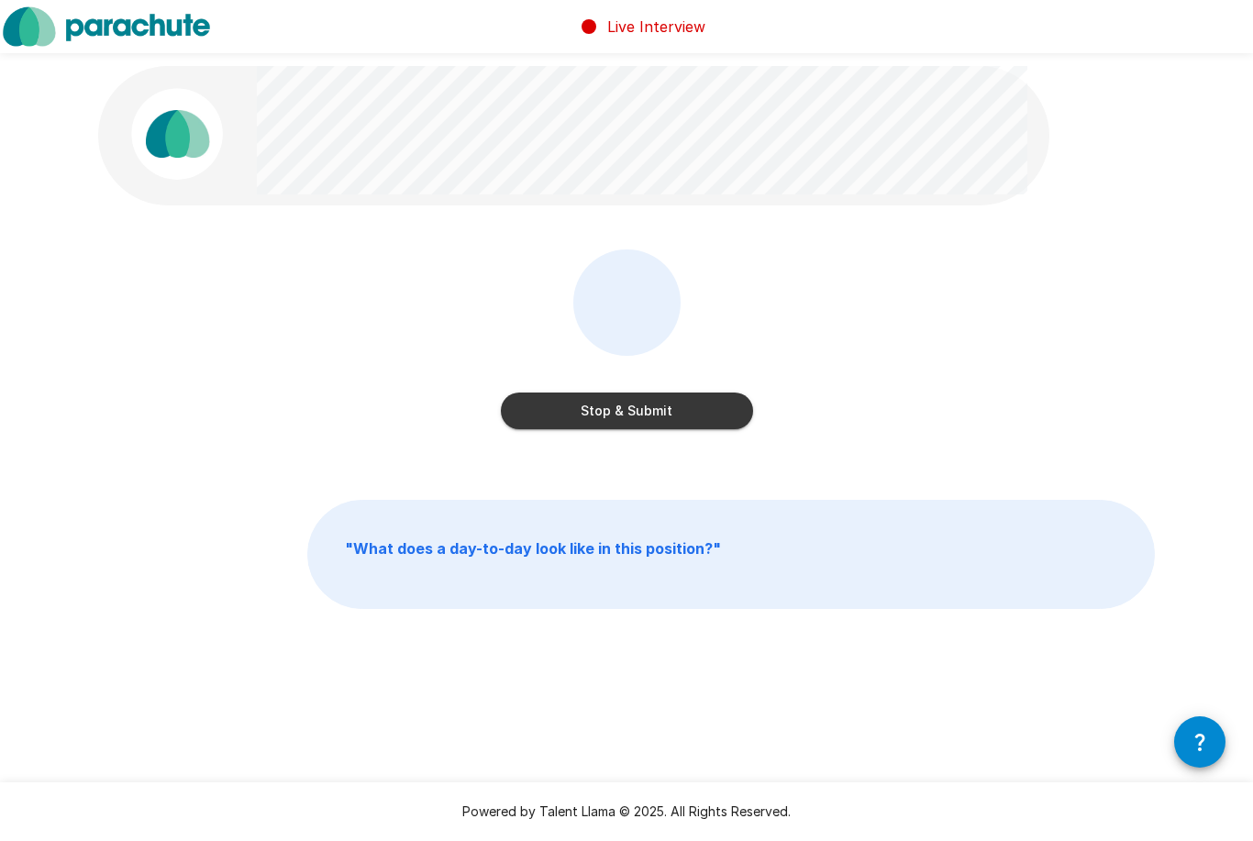
click at [660, 412] on button "Stop & Submit" at bounding box center [627, 411] width 252 height 37
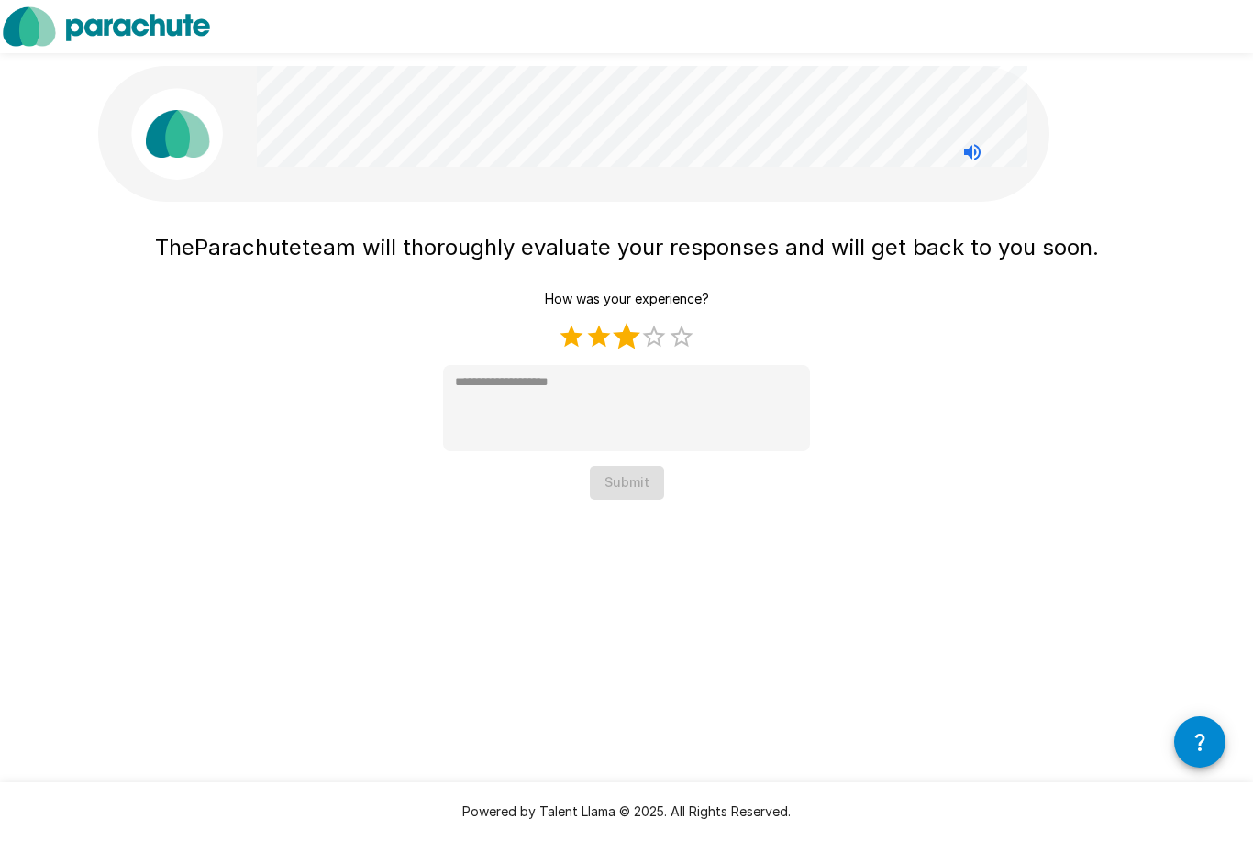
click at [636, 341] on label "3 Stars" at bounding box center [627, 337] width 28 height 28
type textarea "*"
click at [640, 486] on button "Submit" at bounding box center [627, 483] width 74 height 34
